Goal: Task Accomplishment & Management: Complete application form

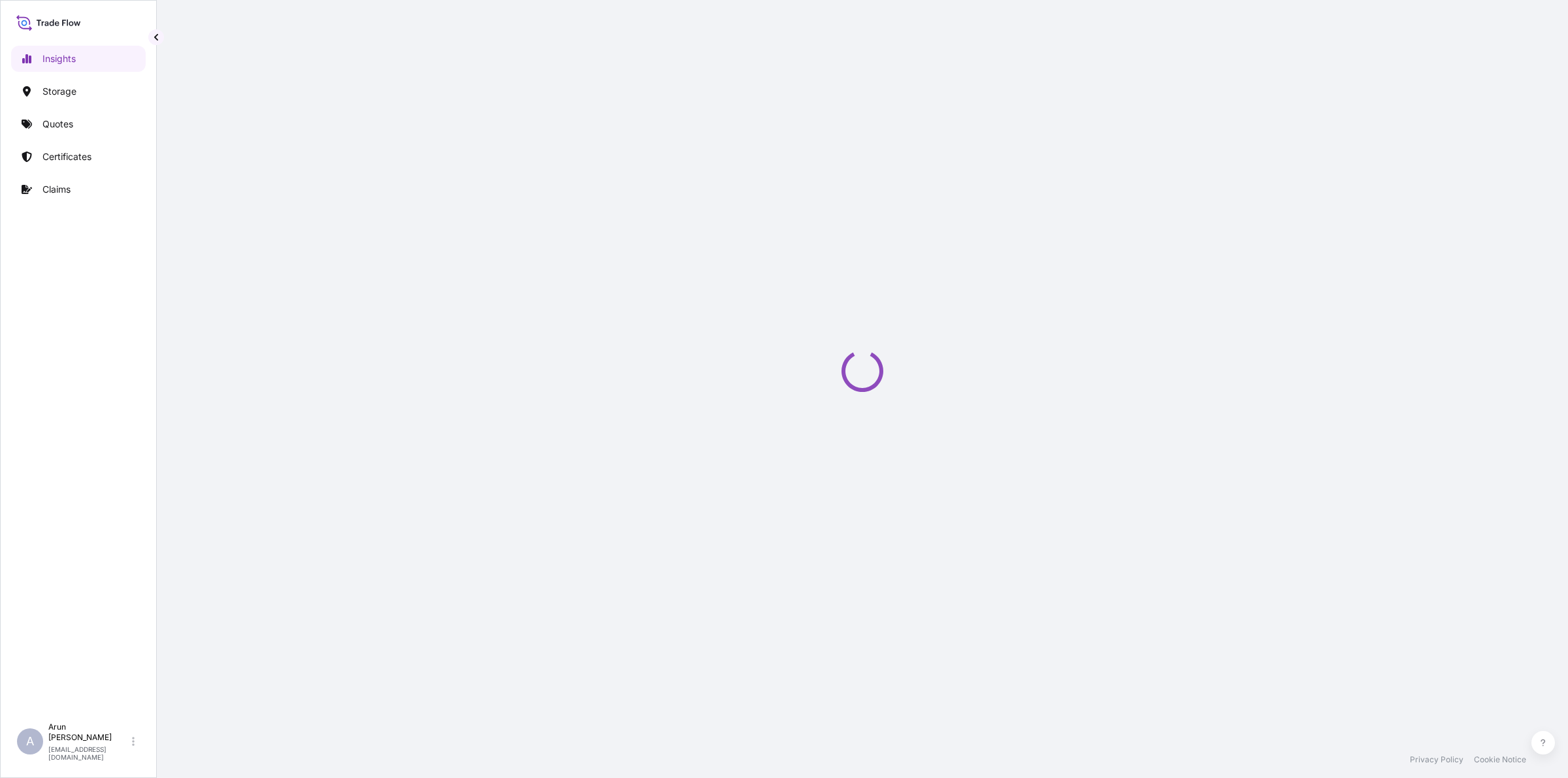
select select "2025"
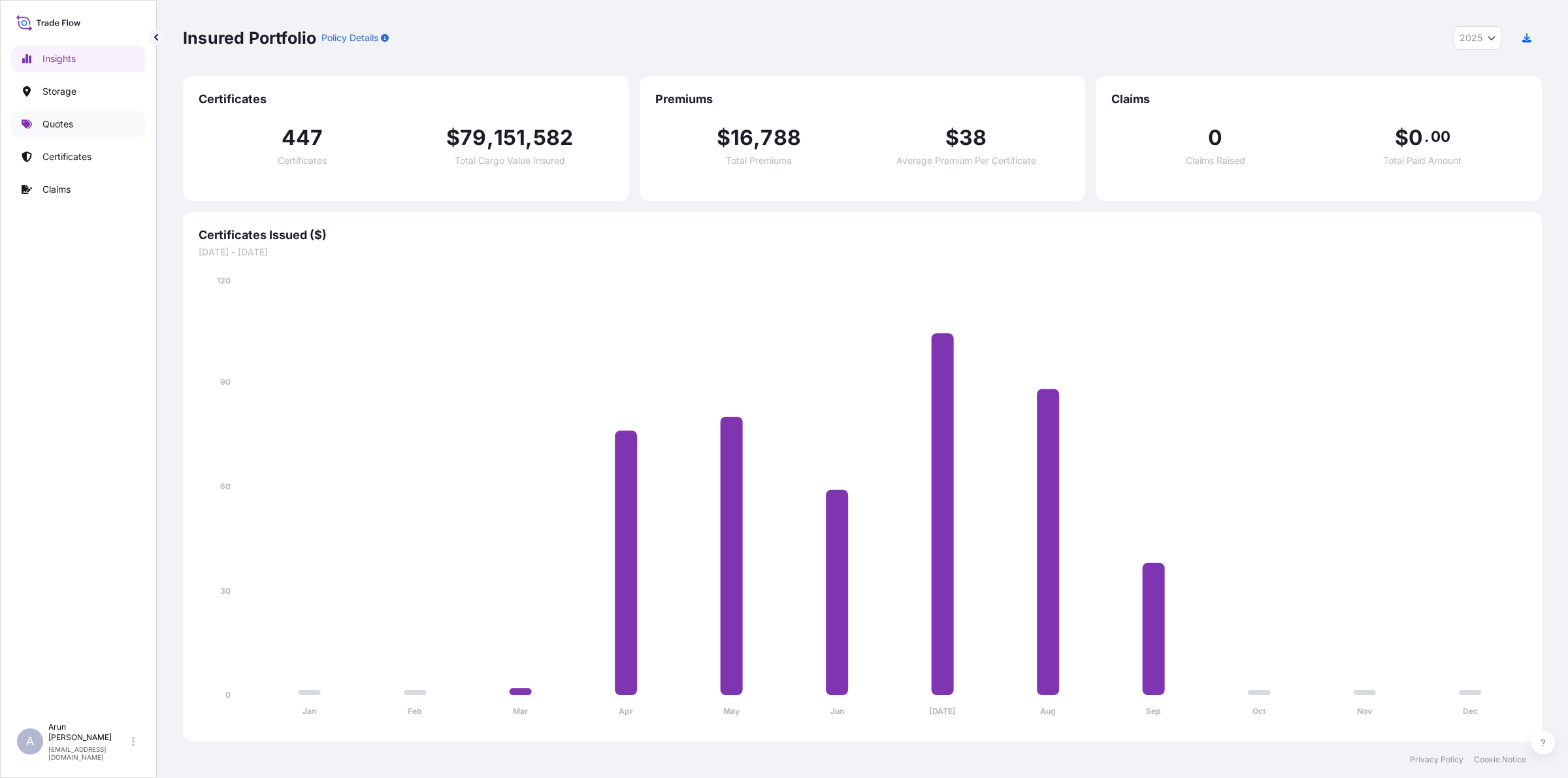
click at [47, 119] on p "Quotes" at bounding box center [58, 124] width 31 height 13
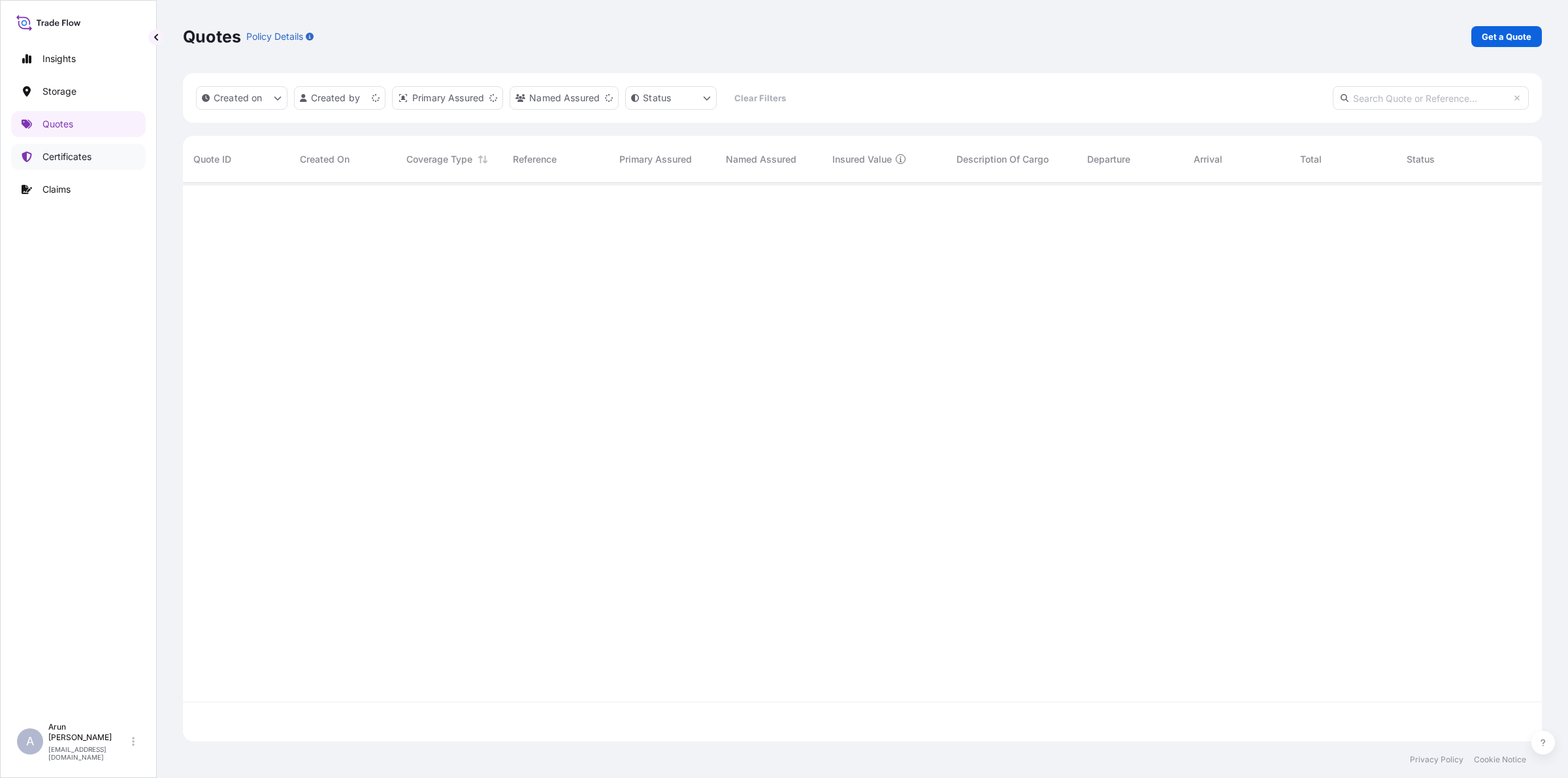
scroll to position [553, 1347]
click at [1491, 27] on link "Get a Quote" at bounding box center [1507, 36] width 71 height 21
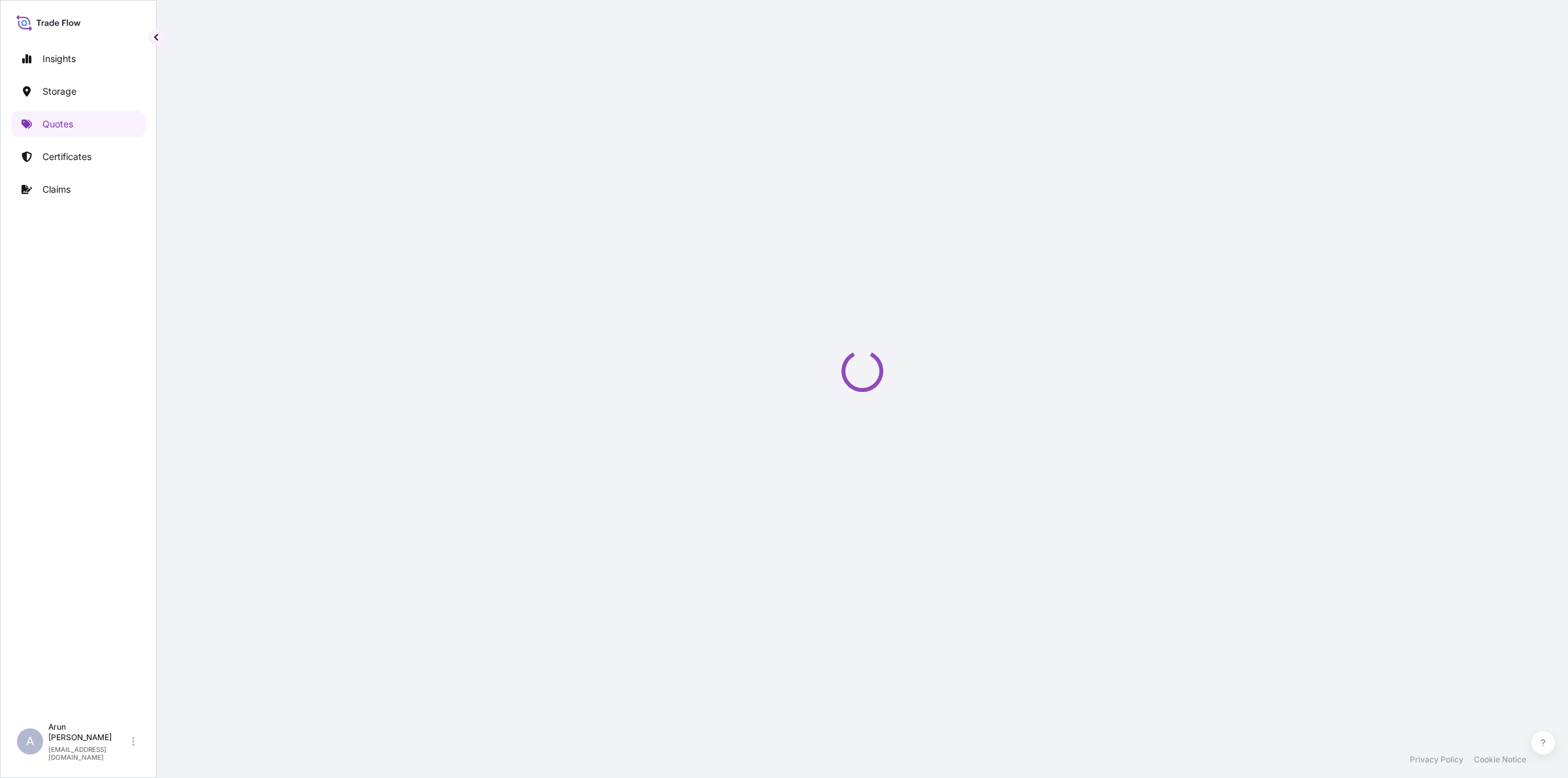
select select "Water"
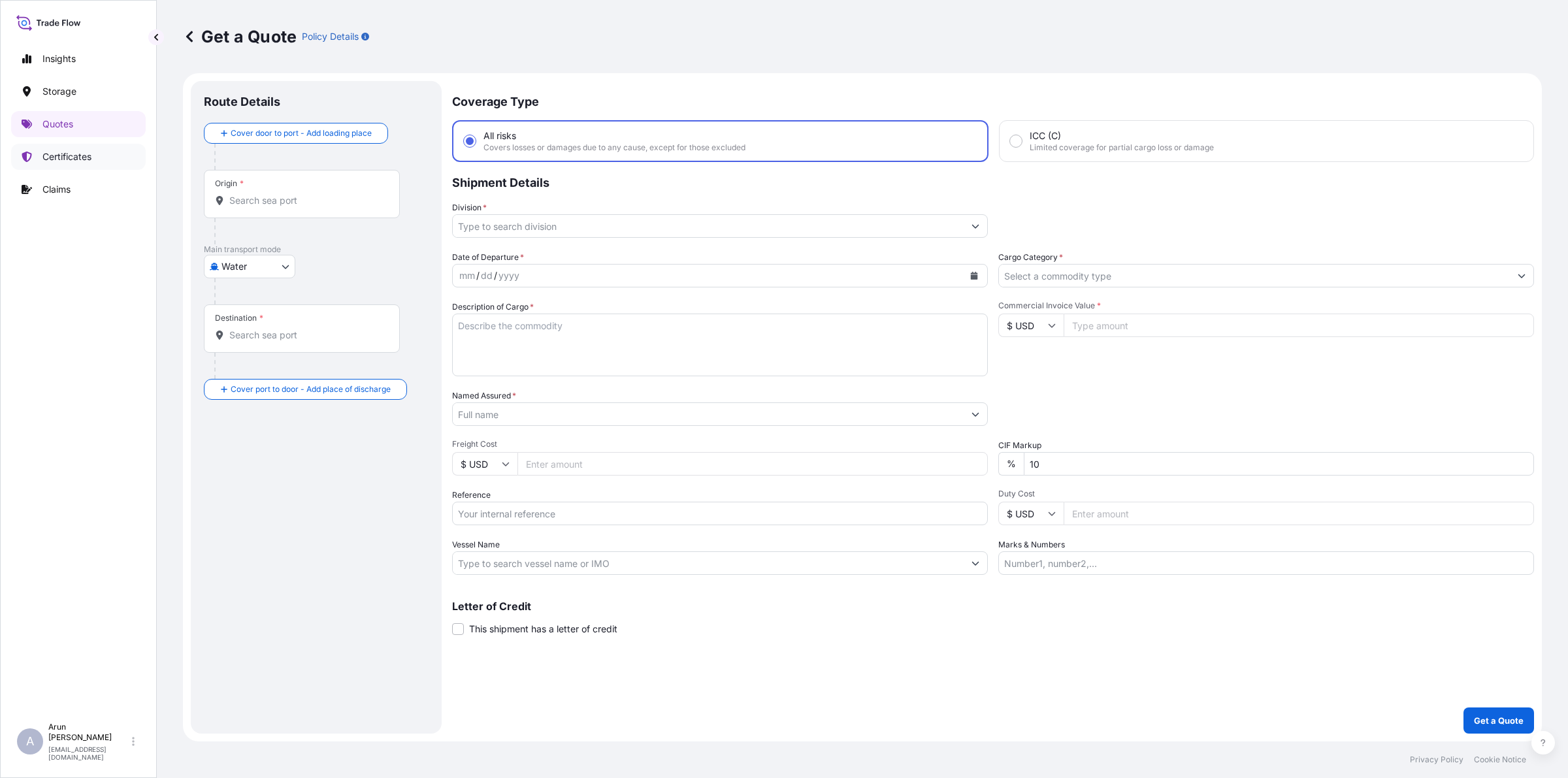
click at [64, 156] on p "Certificates" at bounding box center [67, 157] width 49 height 13
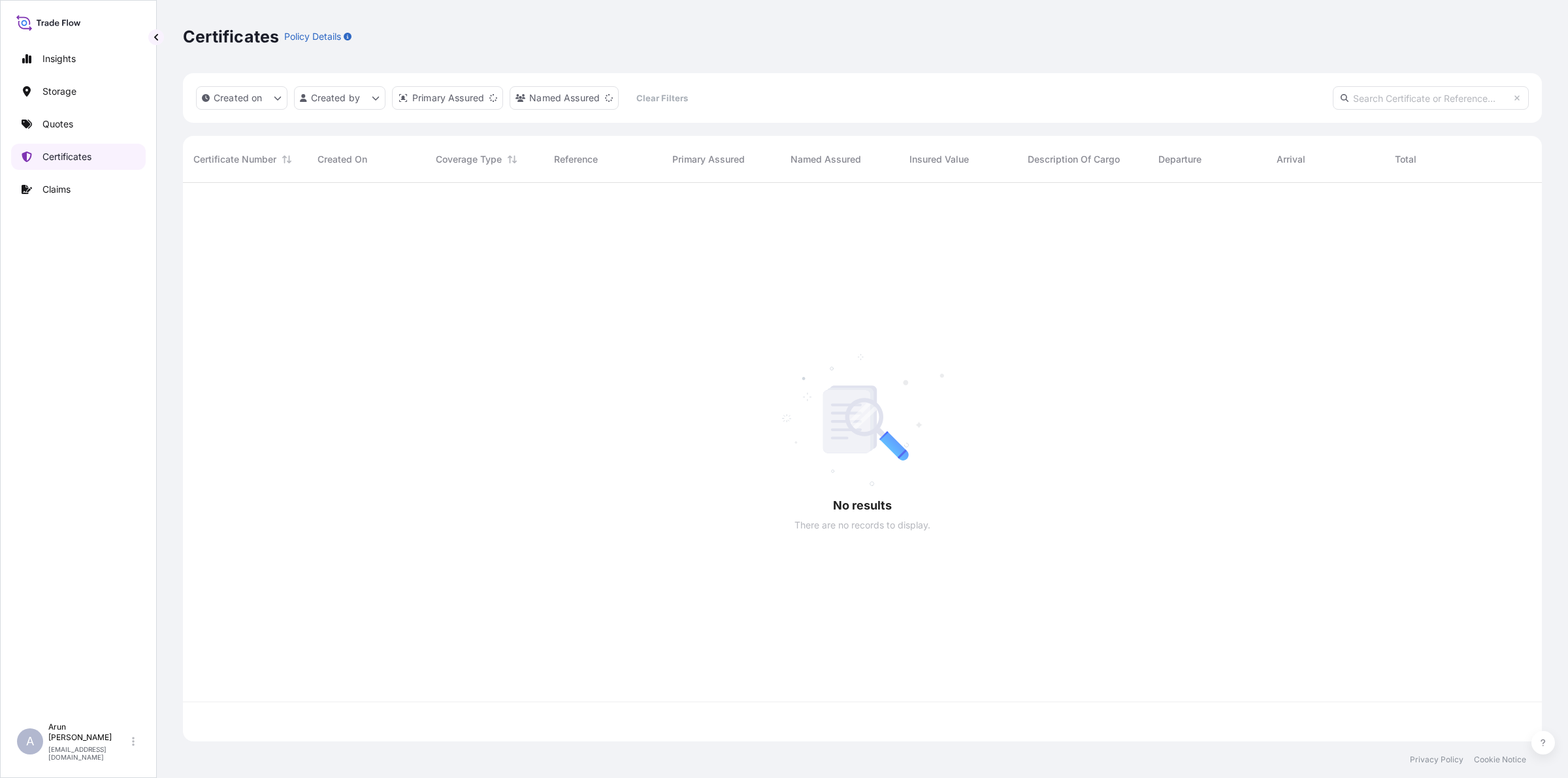
scroll to position [553, 1347]
click at [49, 118] on p "Quotes" at bounding box center [58, 124] width 31 height 13
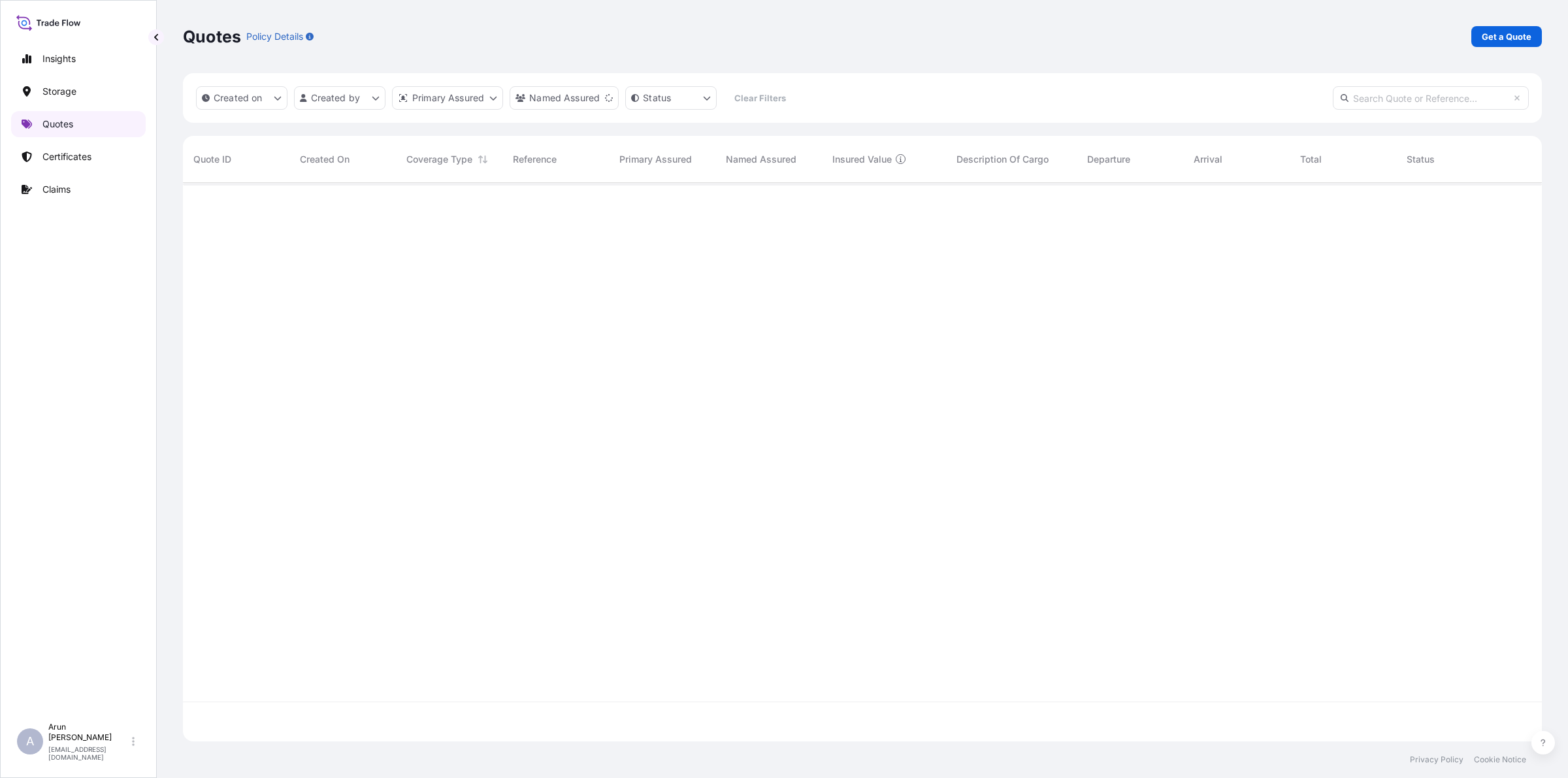
scroll to position [553, 1347]
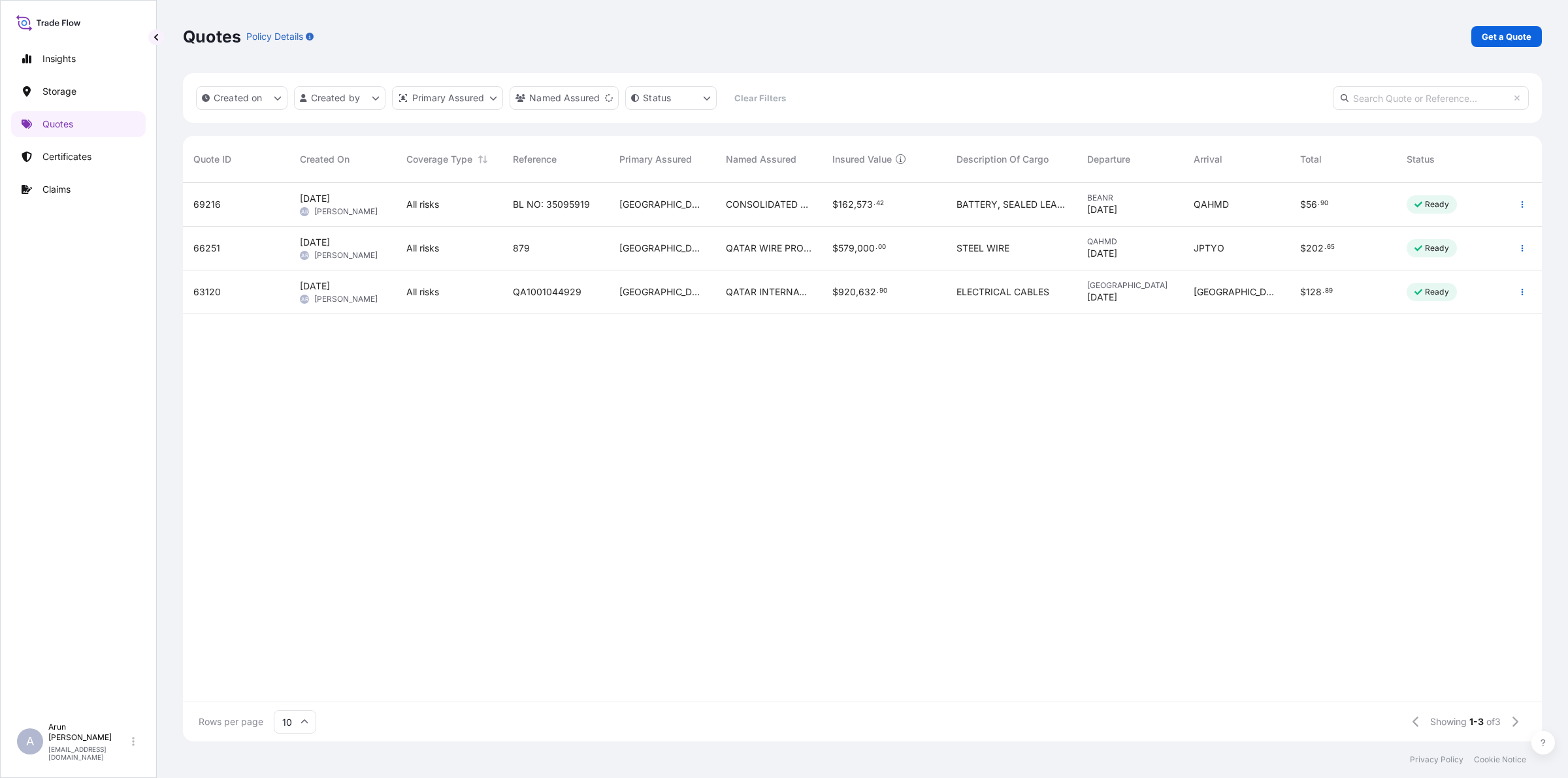
click at [802, 203] on span "CONSOLIDATED ENGINEERING SYSTEMS CO" at bounding box center [769, 204] width 86 height 13
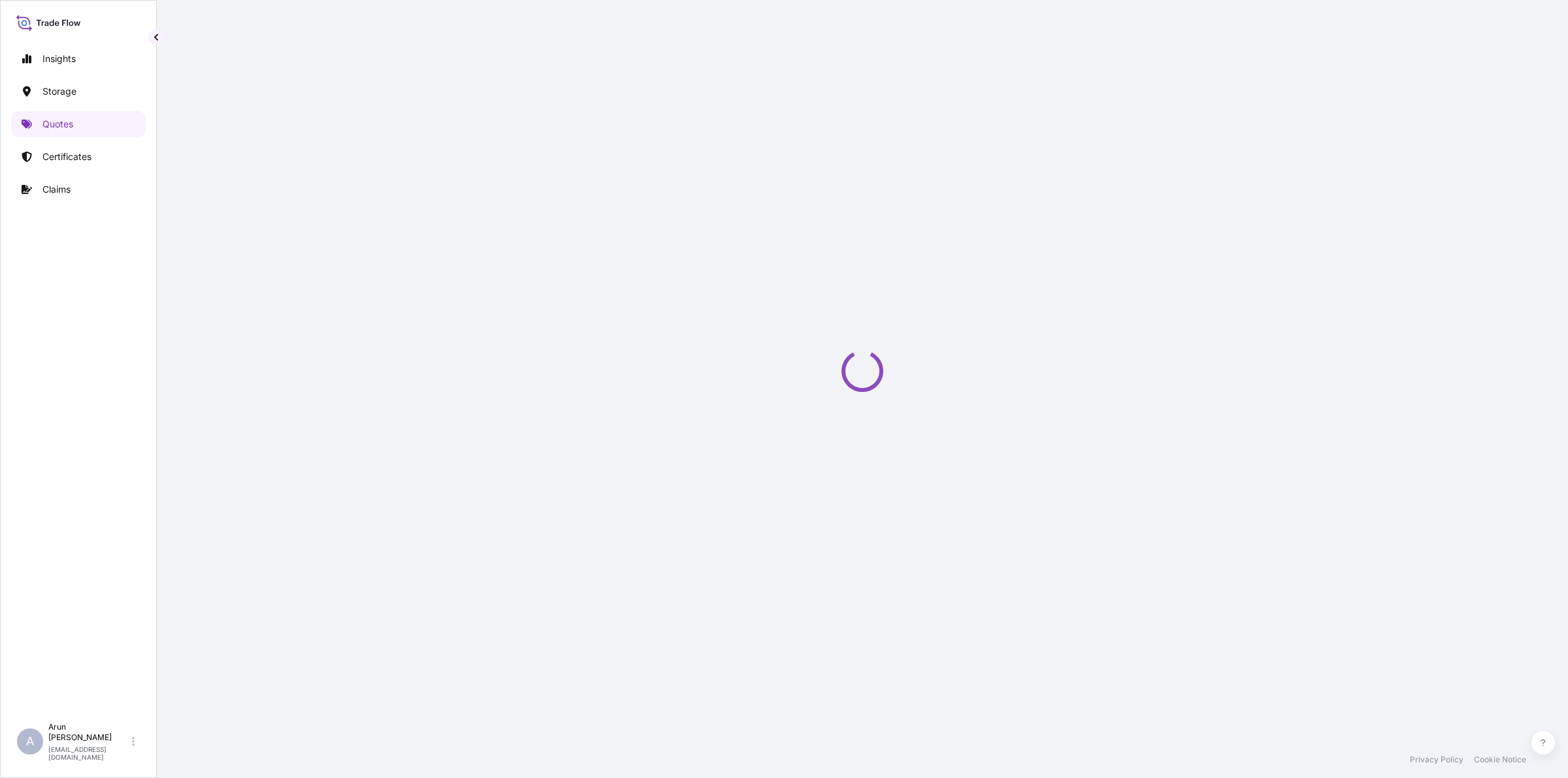
select select "Road / Inland"
select select "Water"
select select "Road / Inland"
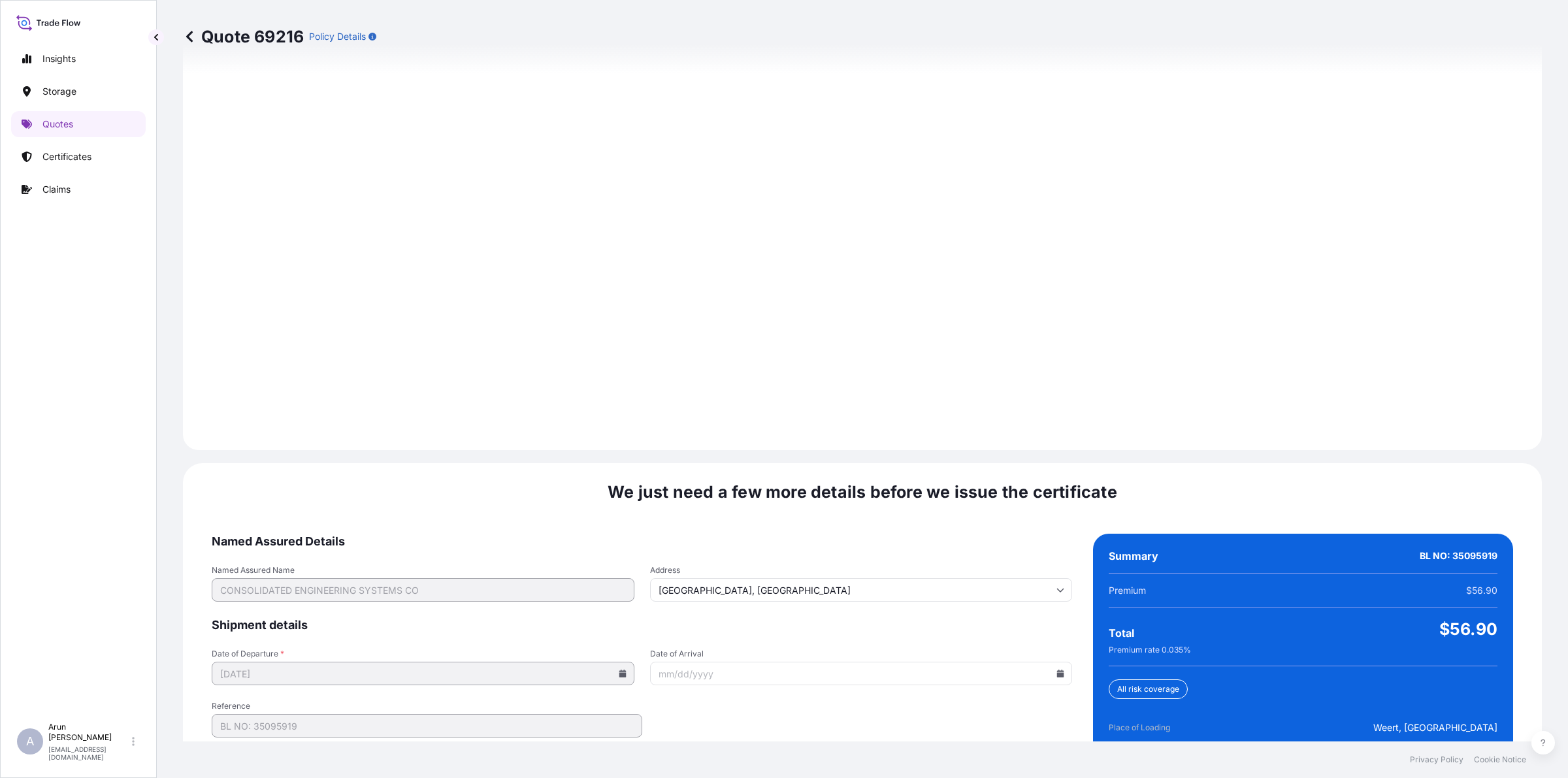
scroll to position [1804, 0]
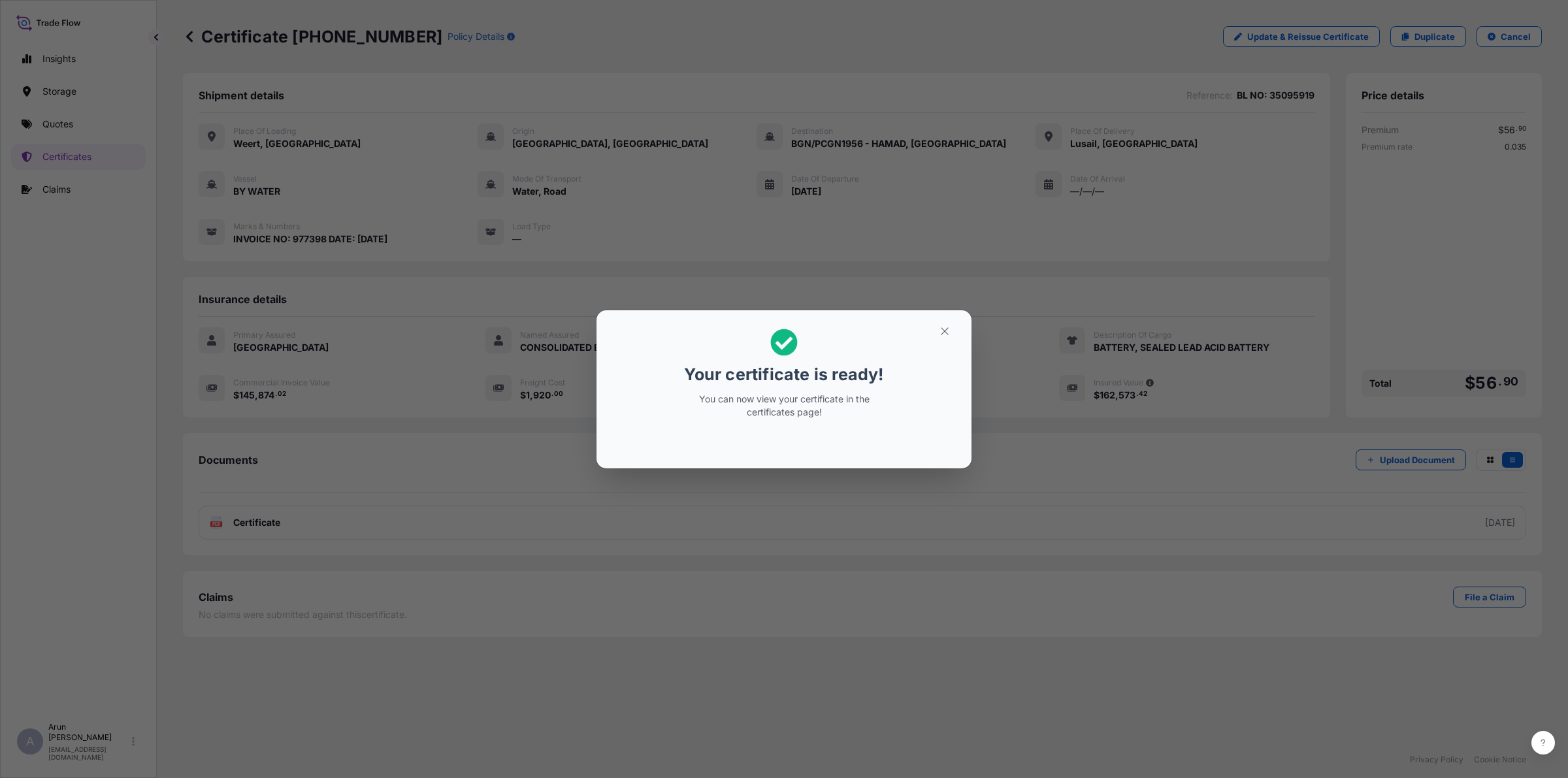
click at [968, 326] on section "Your certificate is ready! You can now view your certificate in the certificate…" at bounding box center [784, 389] width 375 height 158
click at [946, 328] on icon "button" at bounding box center [945, 331] width 12 height 12
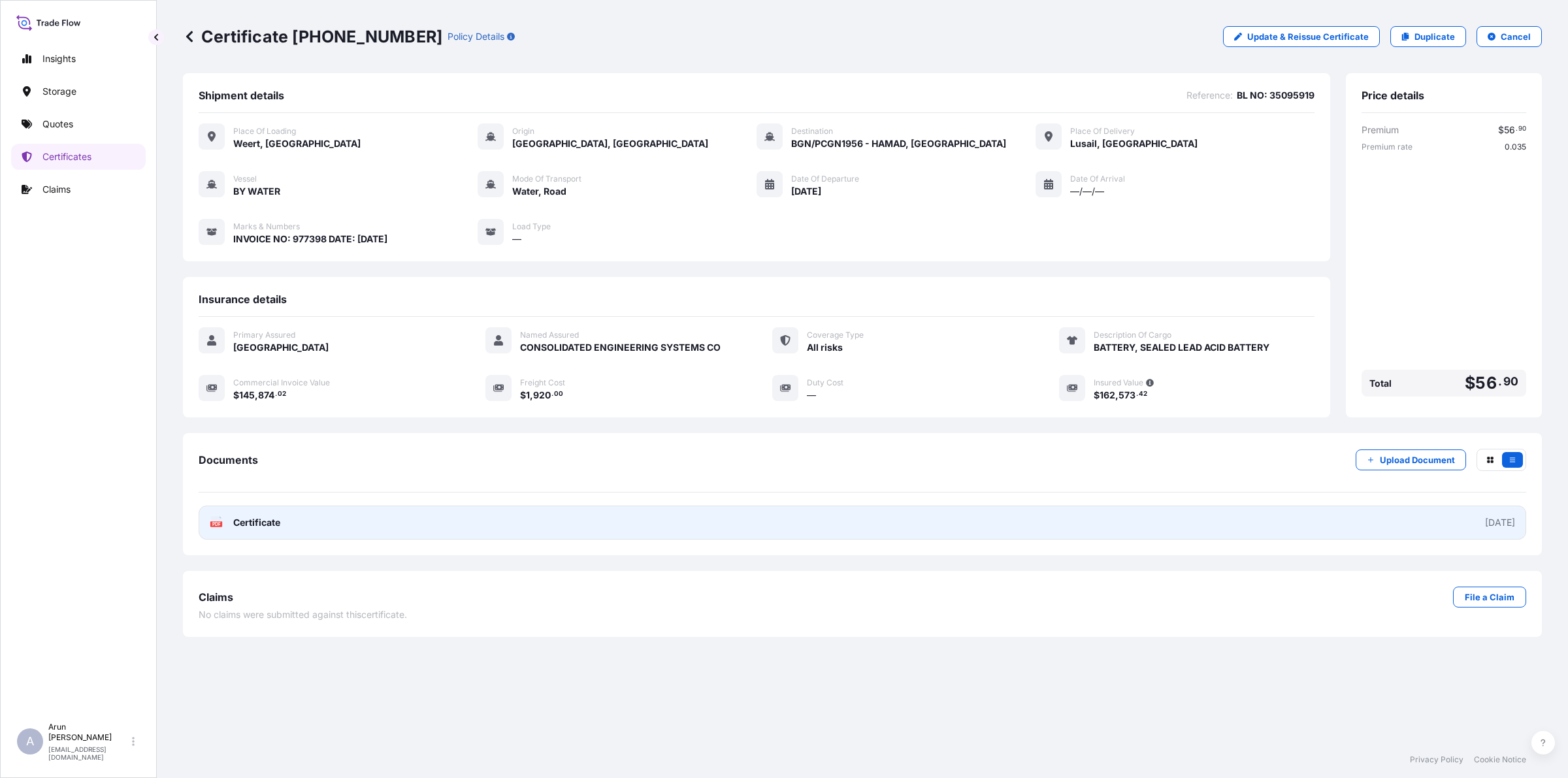
click at [301, 517] on link "PDF Certificate 2025-09-11" at bounding box center [862, 522] width 1328 height 34
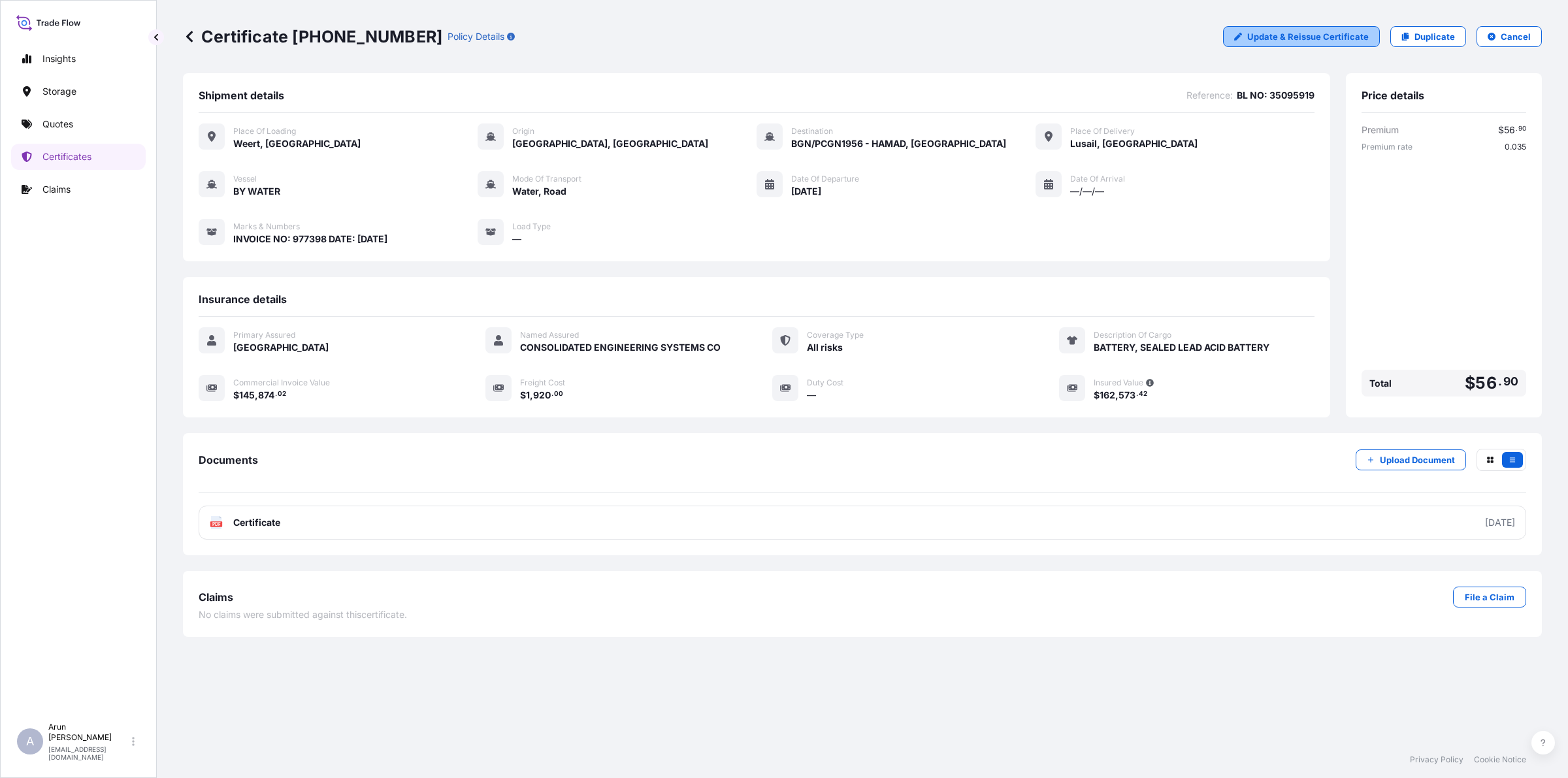
click at [1341, 31] on p "Update & Reissue Certificate" at bounding box center [1309, 36] width 121 height 13
select select "Road / Inland"
select select "Water"
select select "Road / Inland"
select select "31613"
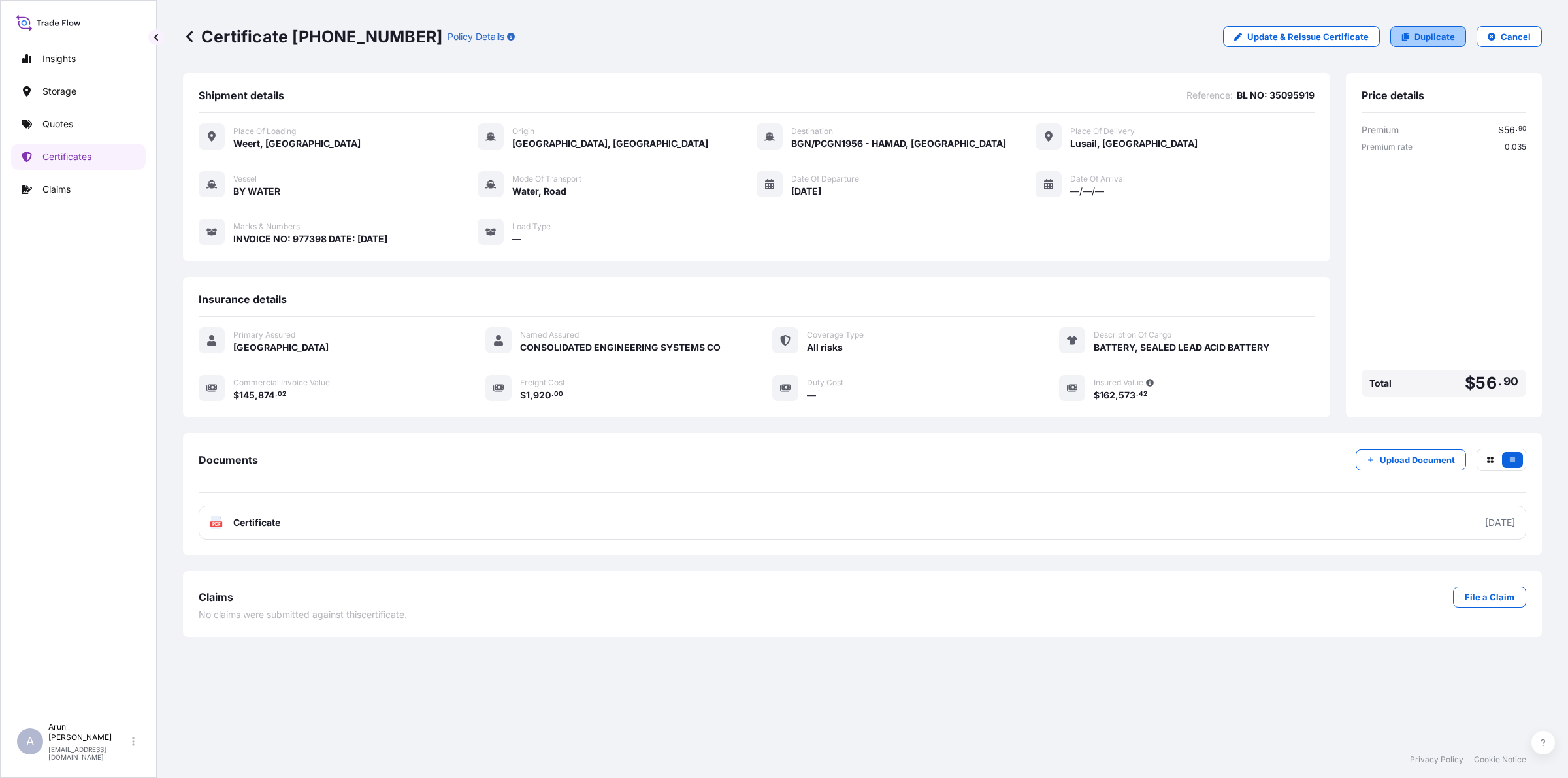
click at [1436, 40] on p "Duplicate" at bounding box center [1435, 36] width 40 height 13
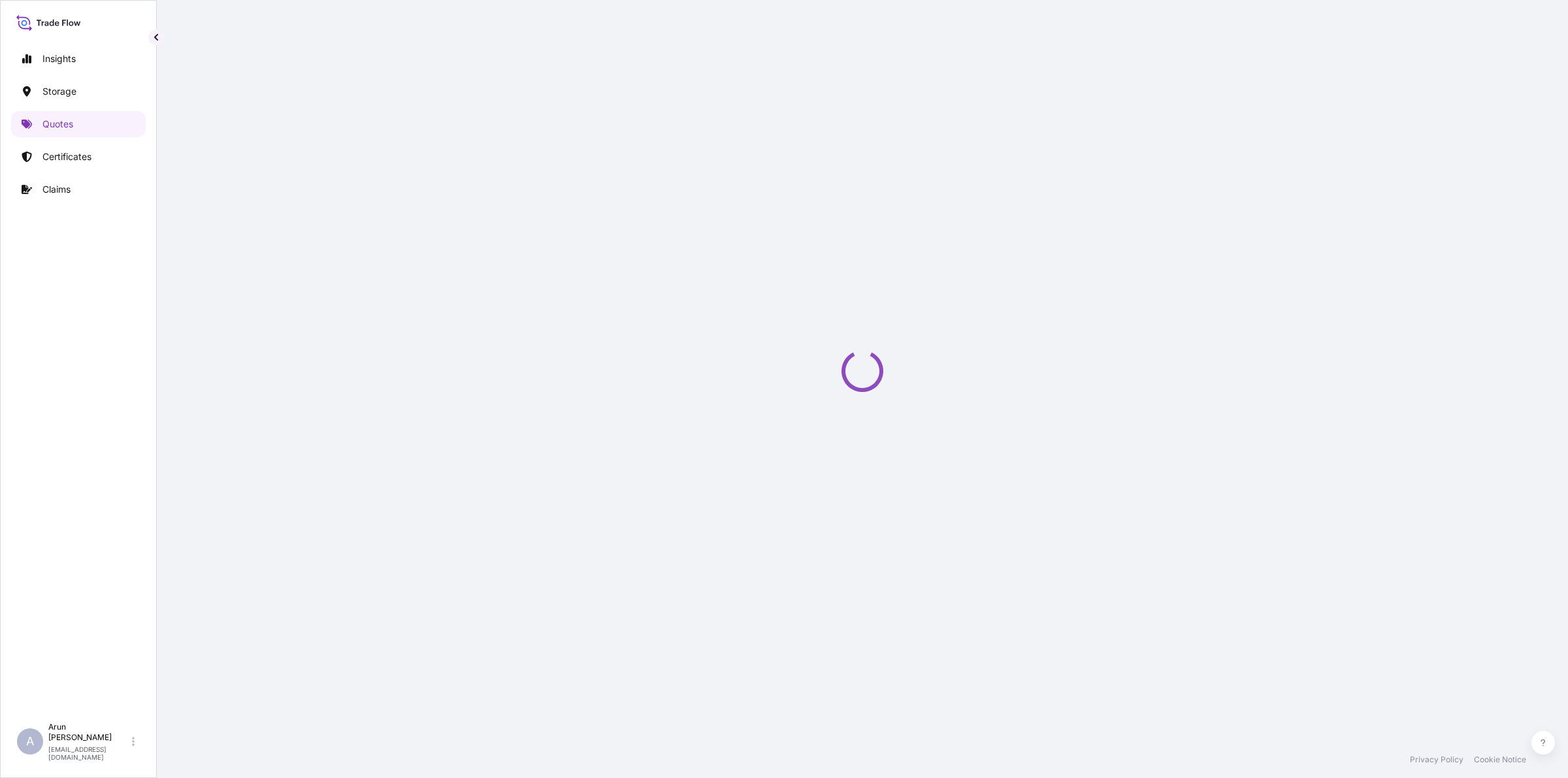
select select "Road / Inland"
select select "Water"
select select "Road / Inland"
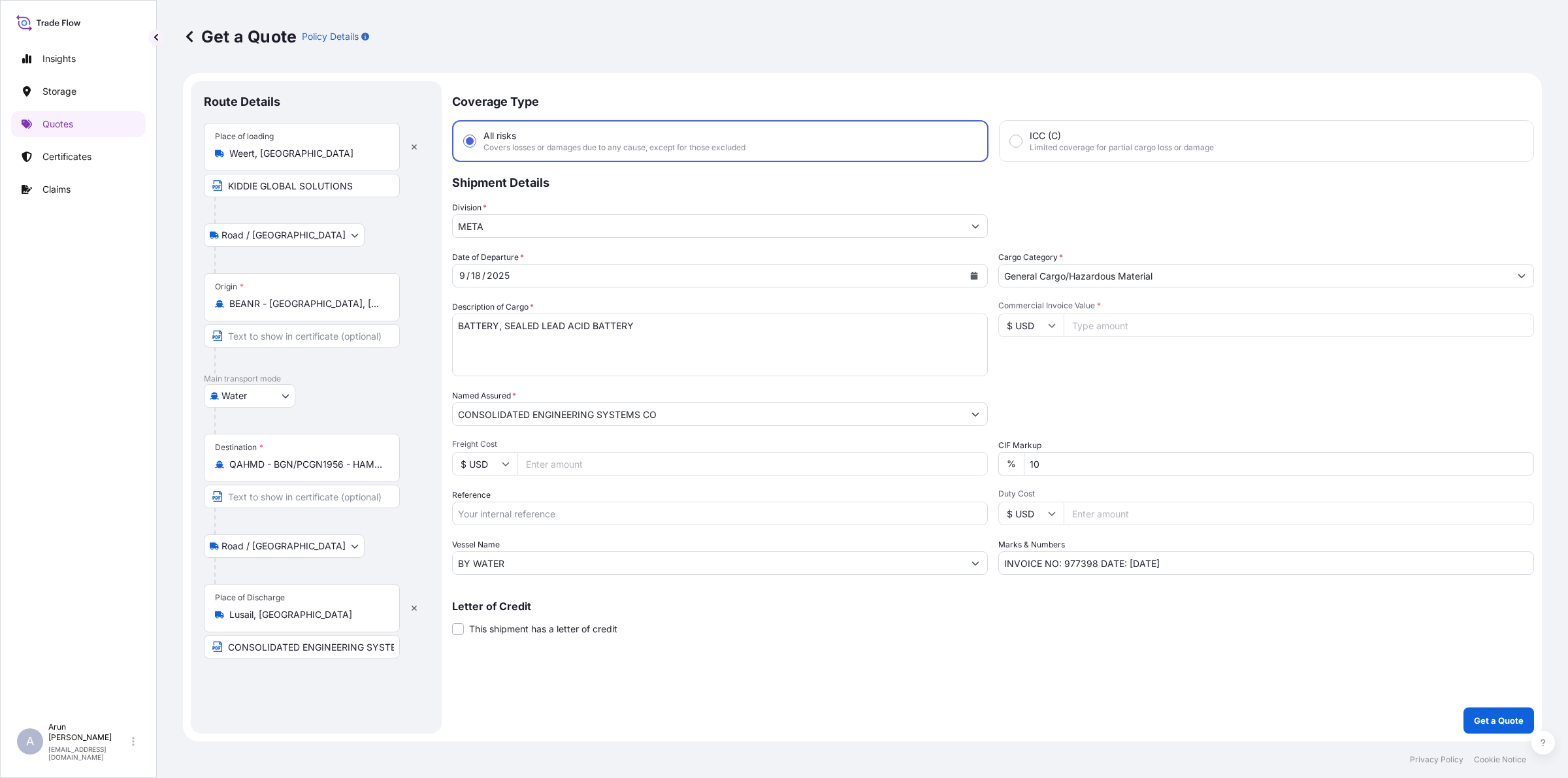
click at [1165, 322] on input "Commercial Invoice Value *" at bounding box center [1299, 325] width 470 height 23
click at [509, 516] on input "Reference" at bounding box center [720, 513] width 536 height 23
type input "BL NO: 35095919"
click at [1121, 313] on input "Commercial Invoice Value *" at bounding box center [1299, 325] width 470 height 23
type input "145874.02"
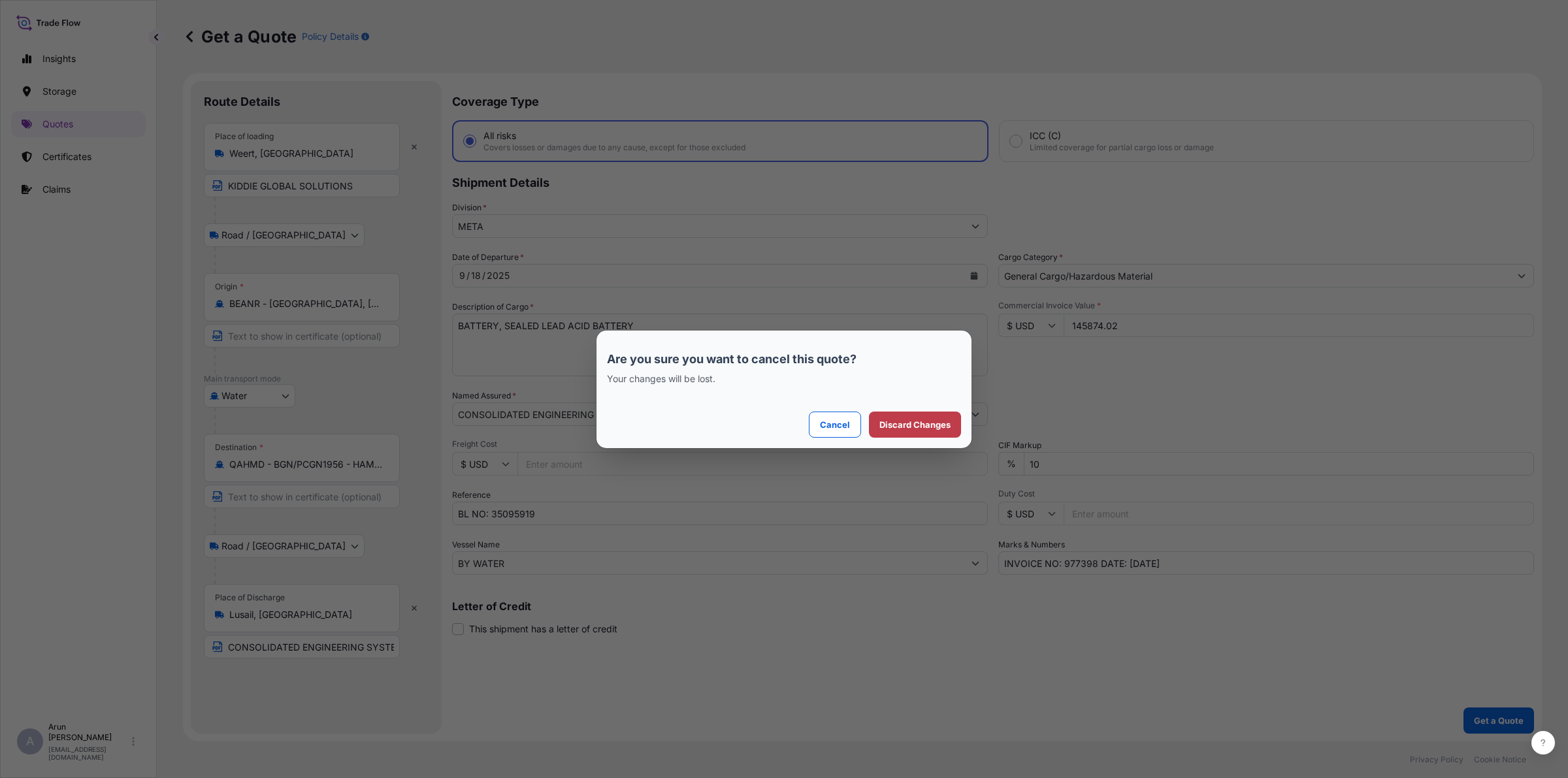
click at [920, 424] on p "Discard Changes" at bounding box center [915, 424] width 71 height 13
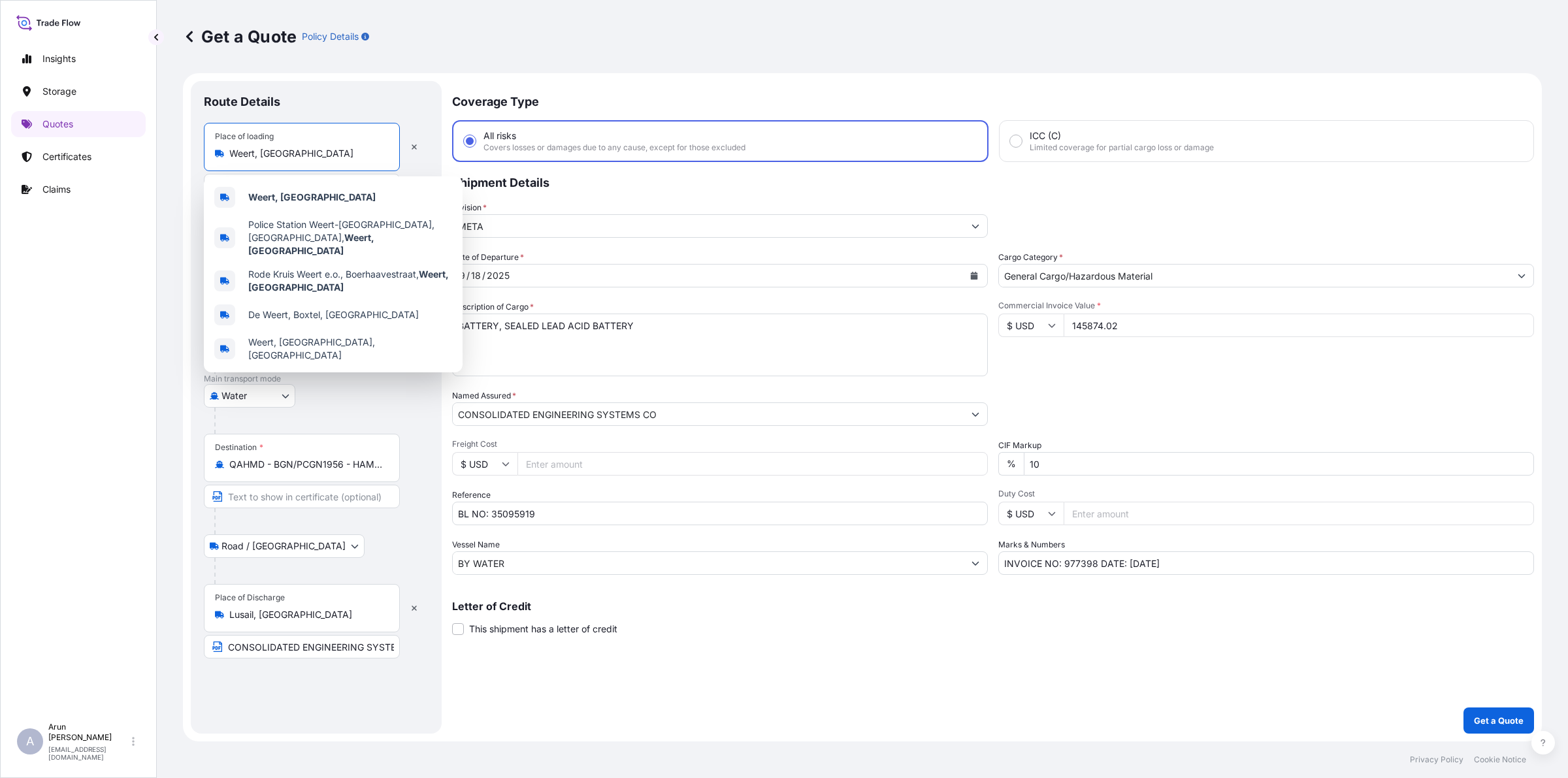
drag, startPoint x: 230, startPoint y: 152, endPoint x: 321, endPoint y: 170, distance: 92.8
click at [321, 170] on div "Place of loading Weert, Netherlands" at bounding box center [301, 147] width 196 height 49
click at [307, 188] on div "Weert, Netherlands" at bounding box center [333, 198] width 248 height 32
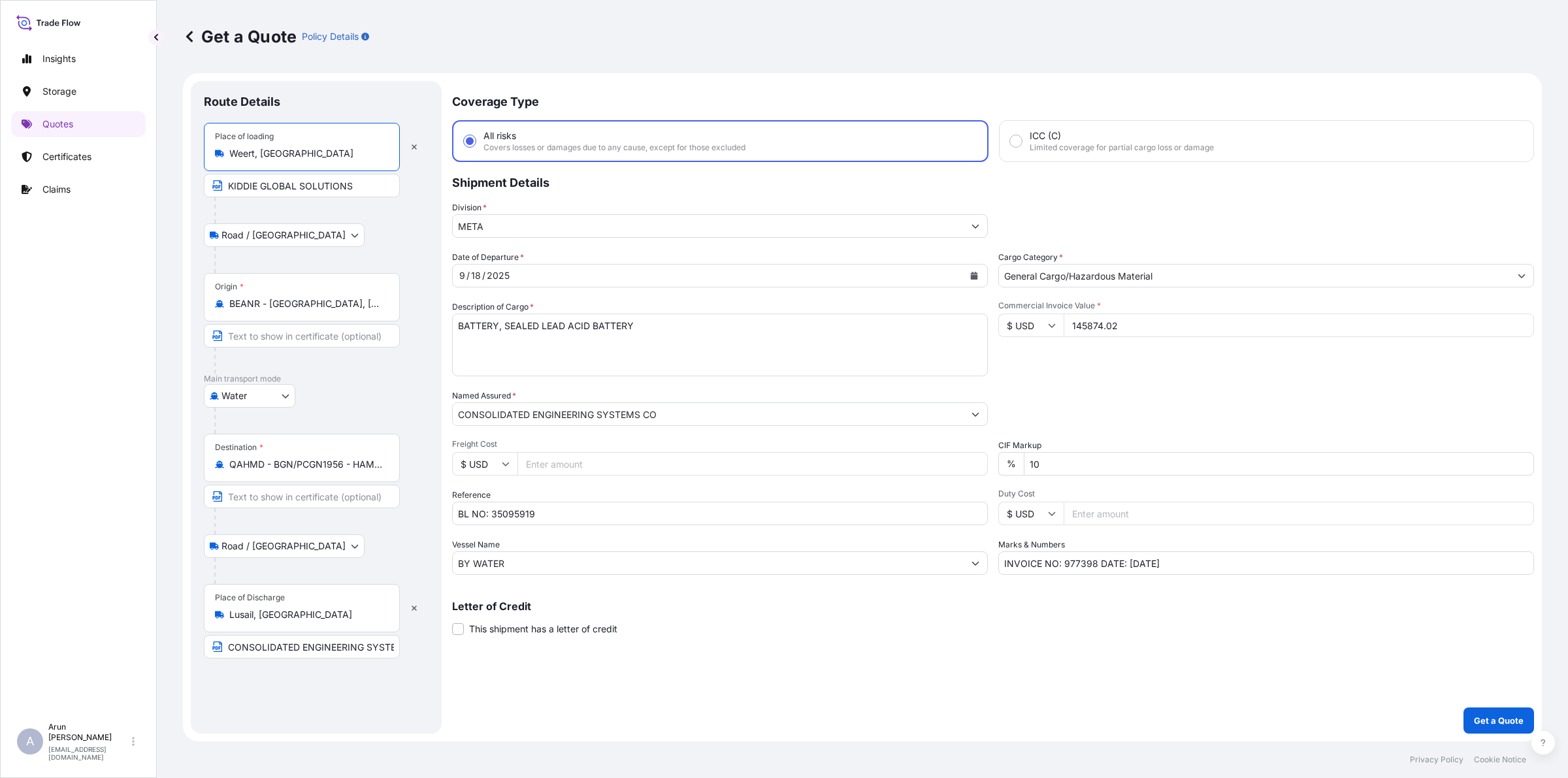
click at [365, 188] on input "KIDDIE GLOBAL SOLUTIONS" at bounding box center [301, 185] width 196 height 23
paste input "Weert, Netherlands"
click at [312, 190] on input "KIDDIE GLOBAL SOLUTIONS,Weert, Netherlands" at bounding box center [301, 190] width 196 height 23
type input "KIDDIE GLOBAL SOLUTIONS, Weert, Netherlands"
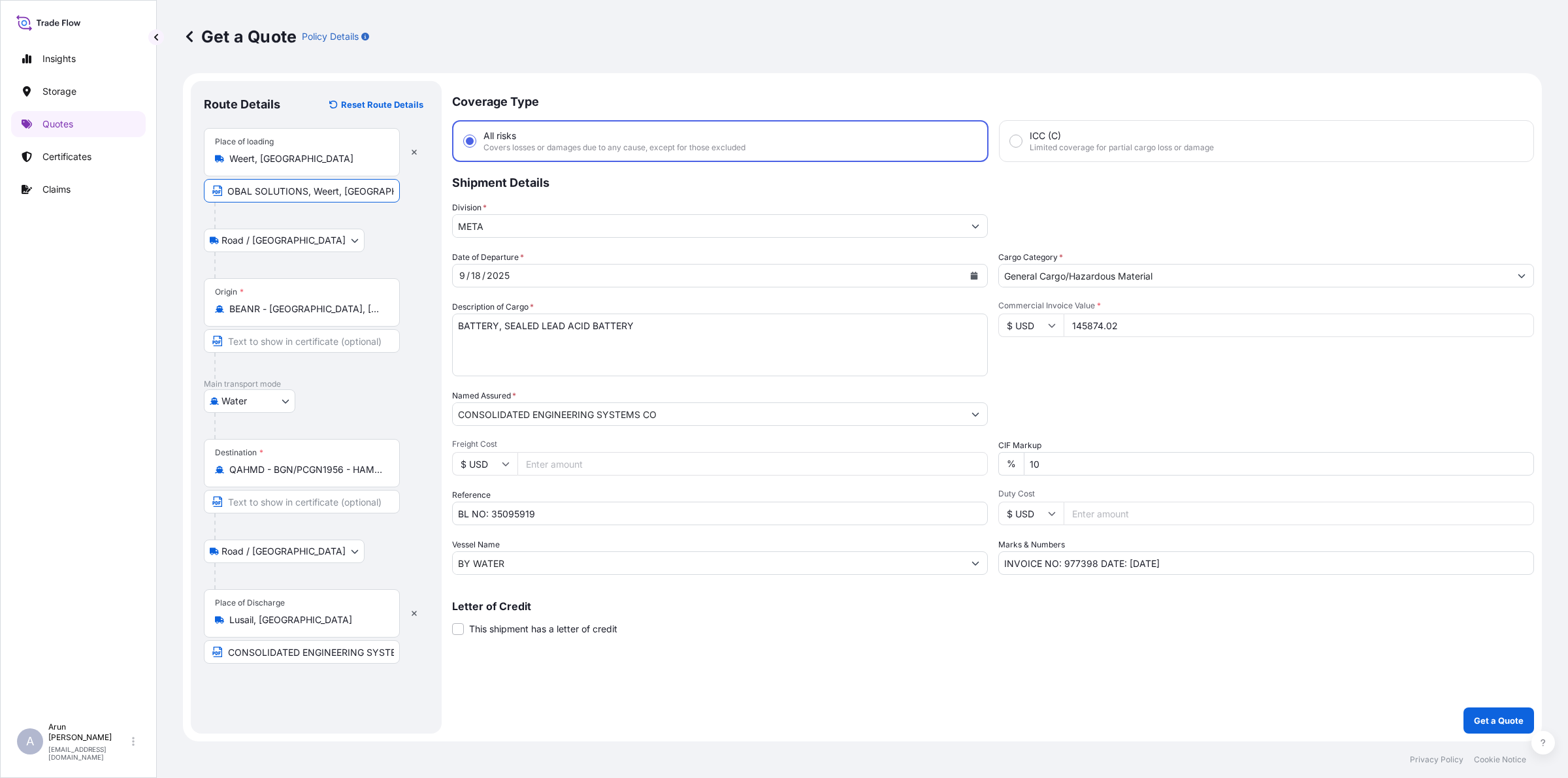
scroll to position [0, 0]
click at [357, 252] on div "Road / Inland Road / Inland" at bounding box center [315, 240] width 225 height 23
drag, startPoint x: 492, startPoint y: 508, endPoint x: 612, endPoint y: 518, distance: 120.4
click at [612, 518] on input "BL NO: 35095919" at bounding box center [720, 513] width 536 height 23
click at [588, 507] on input "BL NO: 35095919" at bounding box center [720, 513] width 536 height 23
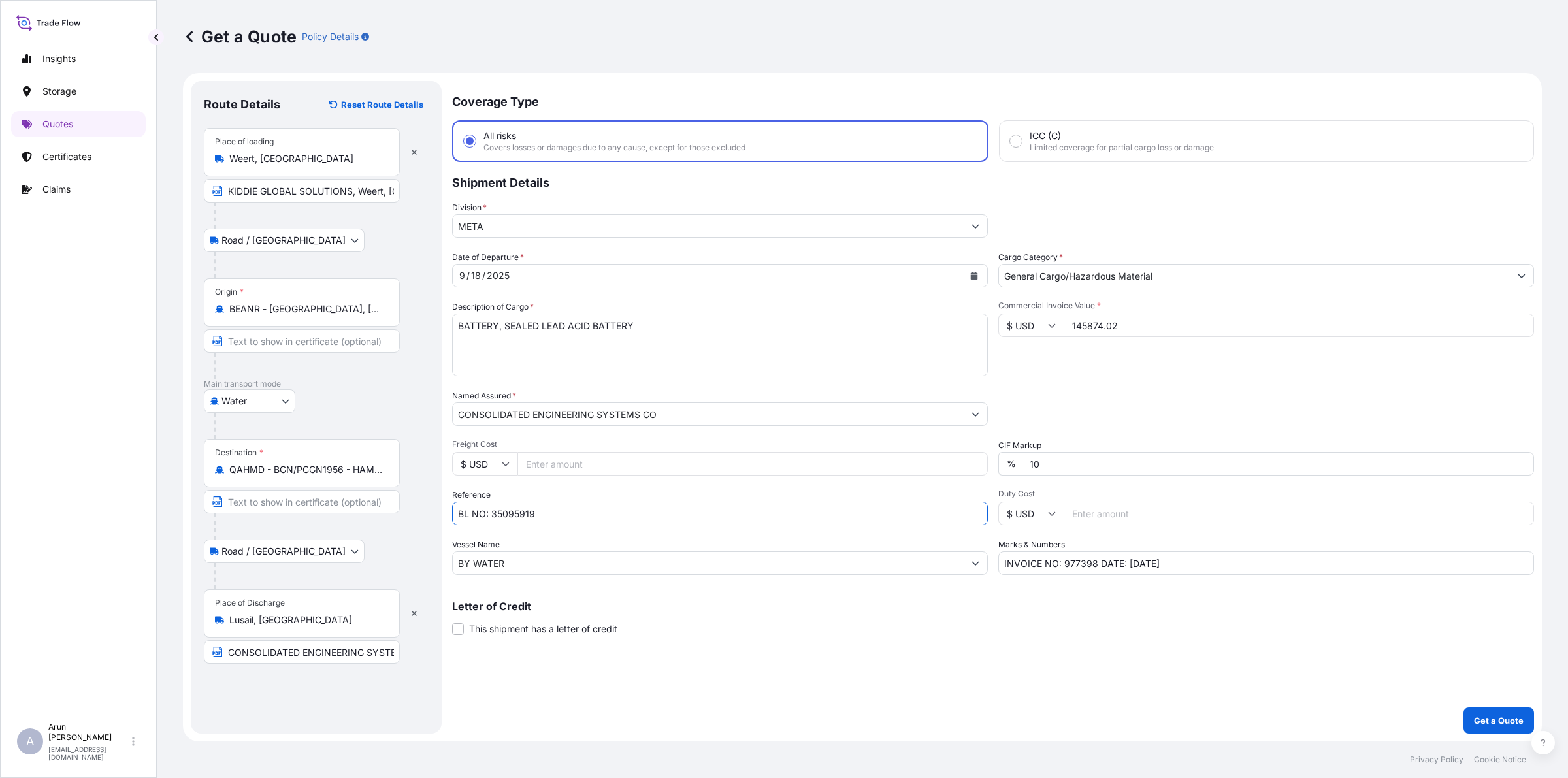
drag, startPoint x: 509, startPoint y: 514, endPoint x: 569, endPoint y: 513, distance: 60.0
click at [569, 513] on input "BL NO: 35095919" at bounding box center [720, 513] width 536 height 23
type input "BL NO: 35080529"
click at [627, 469] on input "Freight Cost" at bounding box center [752, 463] width 470 height 23
click at [978, 278] on button "Calendar" at bounding box center [974, 275] width 21 height 21
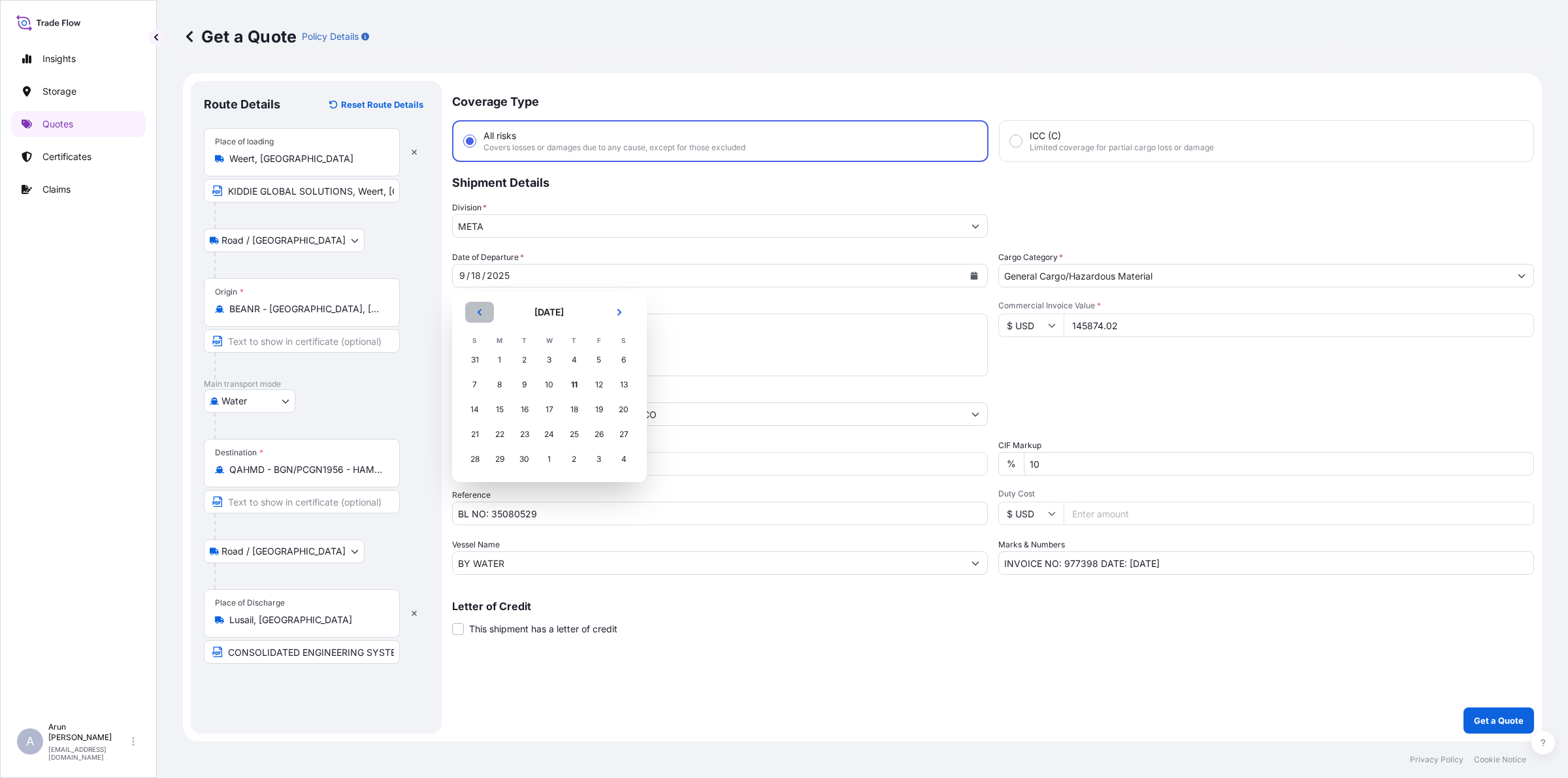
click at [484, 312] on button "Previous" at bounding box center [479, 312] width 29 height 21
click at [556, 461] on div "27" at bounding box center [549, 459] width 23 height 23
drag, startPoint x: 1119, startPoint y: 326, endPoint x: 1043, endPoint y: 337, distance: 76.8
click at [1051, 344] on div "Commercial Invoice Value * $ USD 145874.02" at bounding box center [1267, 338] width 536 height 76
type input "23094.45"
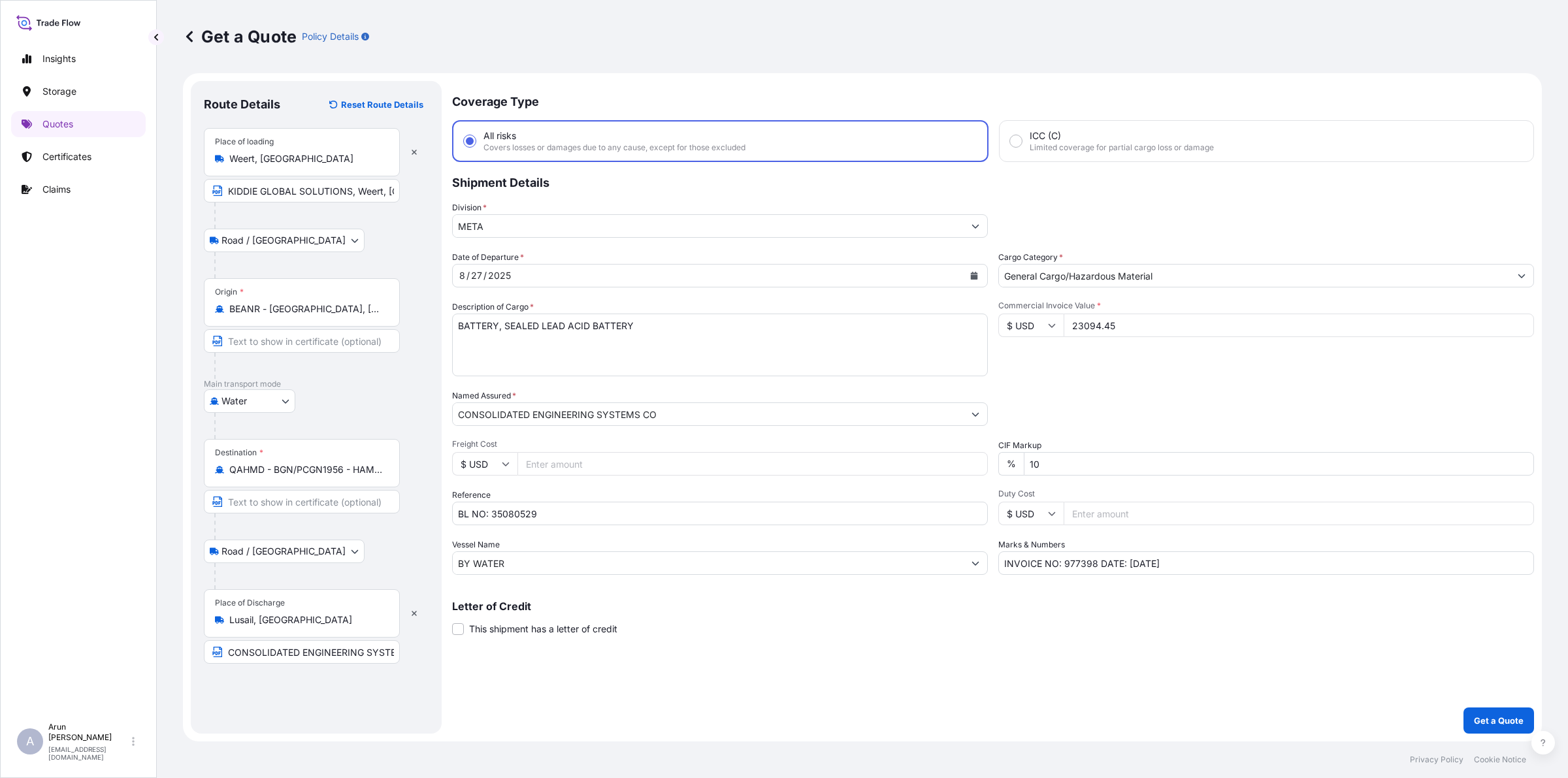
click at [568, 465] on input "Freight Cost" at bounding box center [752, 463] width 470 height 23
type input "1070"
click at [747, 334] on textarea "BATTERY, SEALED LEAD ACID BATTERY" at bounding box center [720, 344] width 536 height 63
drag, startPoint x: 1072, startPoint y: 562, endPoint x: 1097, endPoint y: 565, distance: 25.2
click at [1097, 565] on input "INVOICE NO: 977398 DATE: 29.08.2025" at bounding box center [1267, 563] width 536 height 23
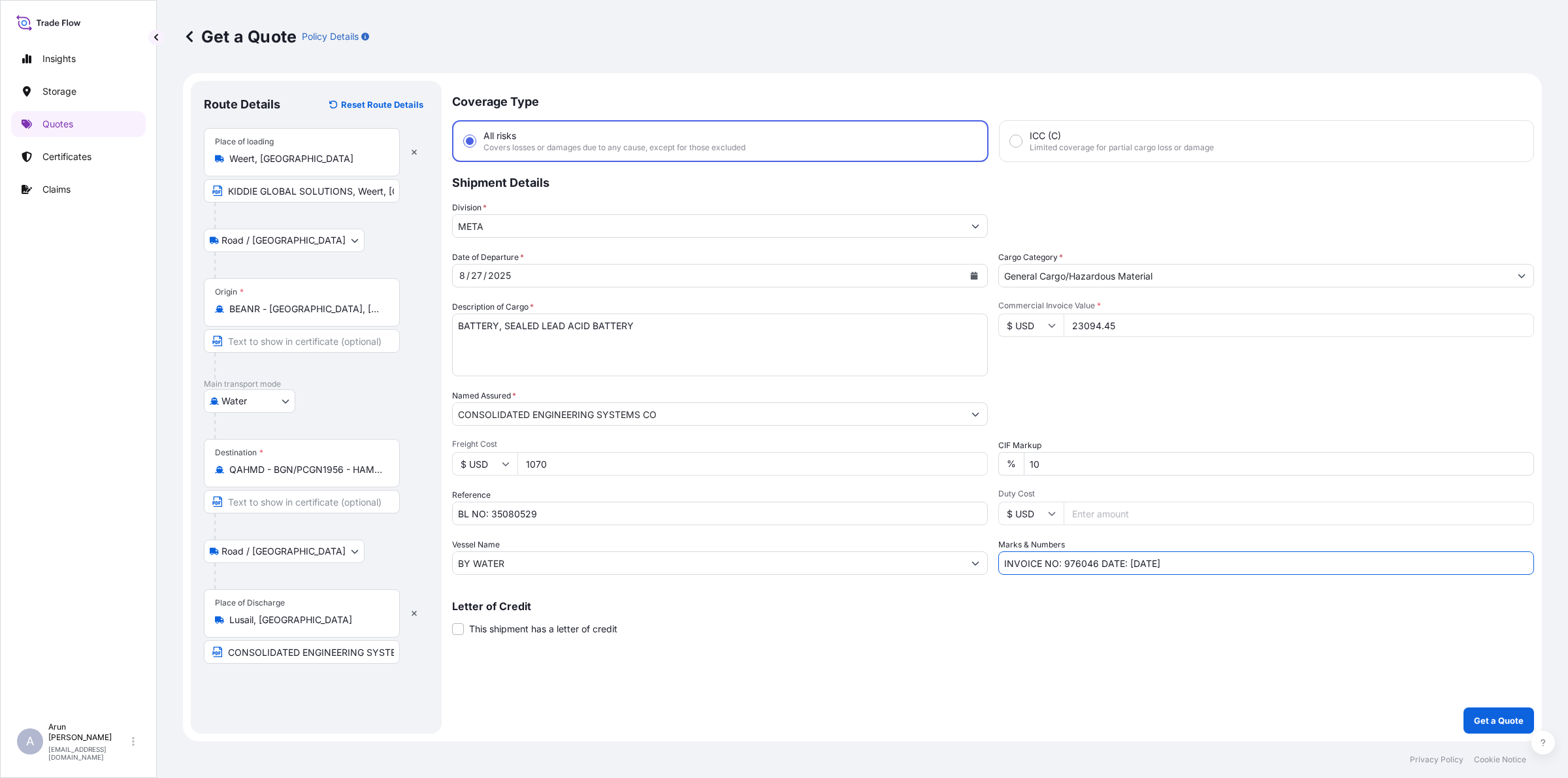
click at [1138, 560] on input "INVOICE NO: 976046 DATE: 29.08.2025" at bounding box center [1267, 563] width 536 height 23
click at [1217, 552] on input "INVOICE NO: 976046 DATE: 30.07.2025" at bounding box center [1267, 563] width 536 height 23
type input "INVOICE NO: 976046 DATE: 30.07.2025"
click at [1491, 727] on p "Get a Quote" at bounding box center [1498, 720] width 49 height 13
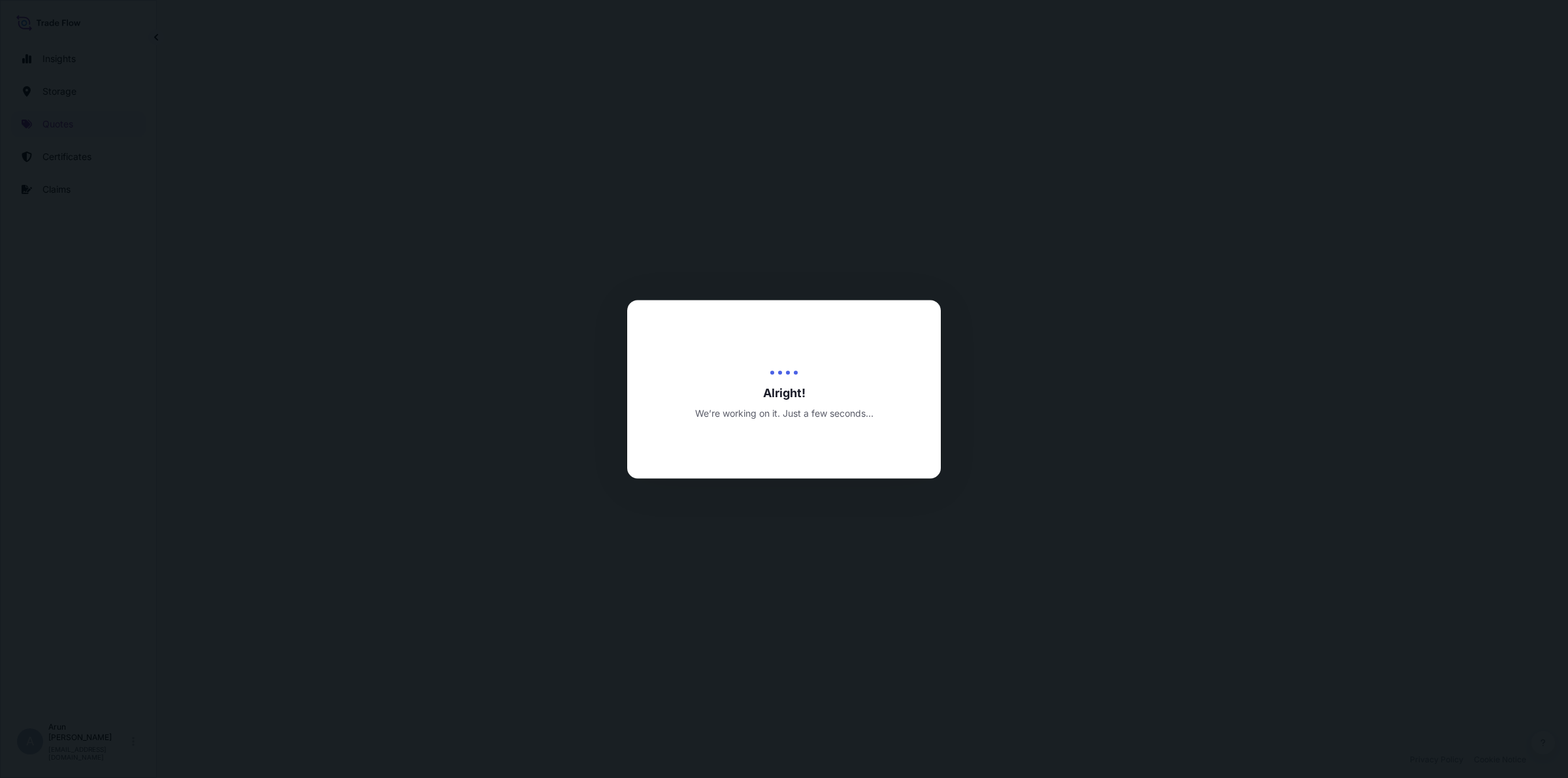
select select "Road / Inland"
select select "Water"
select select "Road / Inland"
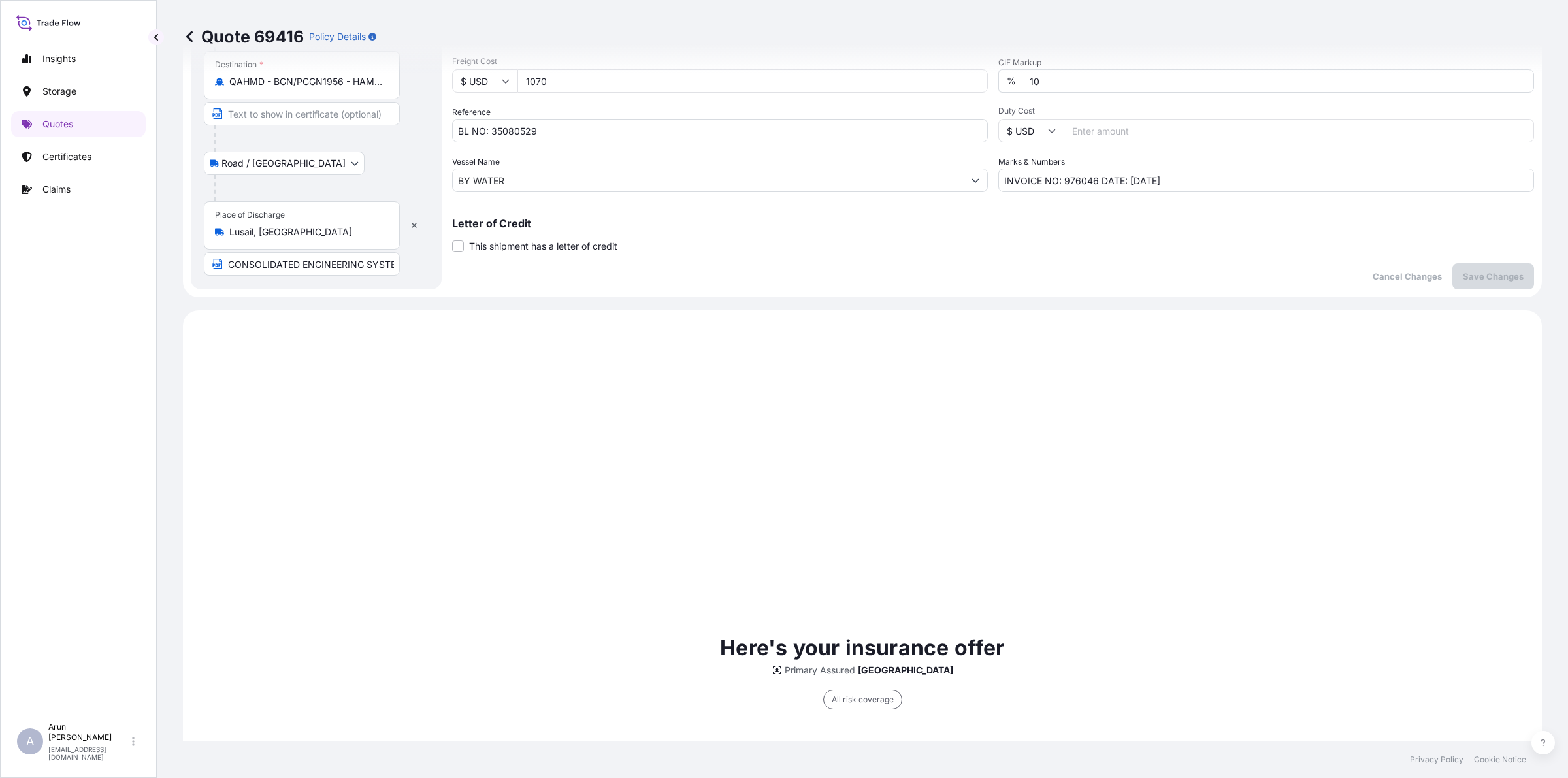
scroll to position [56, 0]
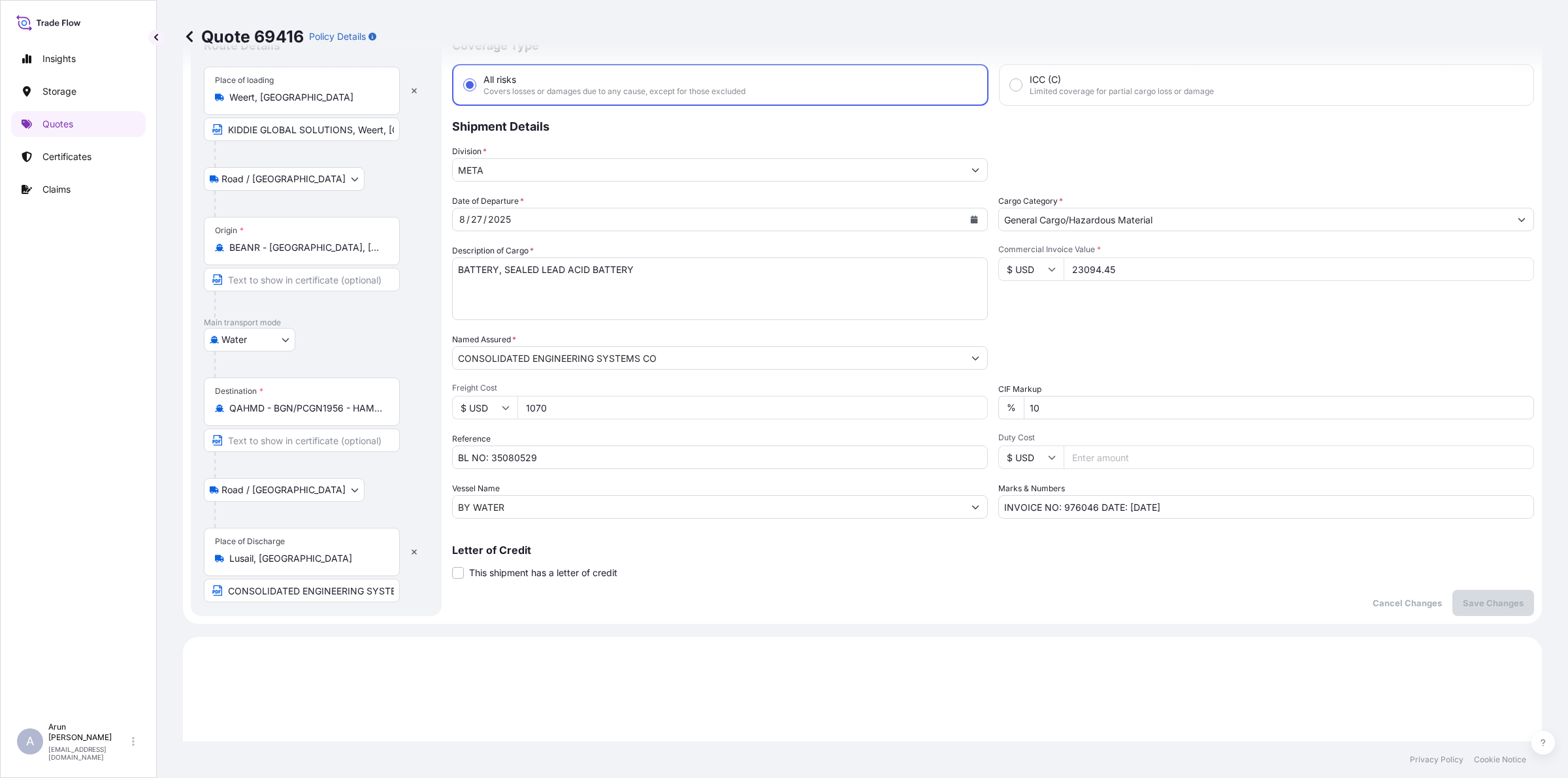
click at [1089, 502] on input "INVOICE NO: 976046 DATE: 30.07.2025" at bounding box center [1267, 507] width 536 height 23
type input "INVOICE NO: 976046/976047 DATE: 30.07.2025"
drag, startPoint x: 1130, startPoint y: 262, endPoint x: 1057, endPoint y: 269, distance: 73.3
click at [1064, 269] on input "23094.45" at bounding box center [1299, 269] width 470 height 23
type input "29681.99"
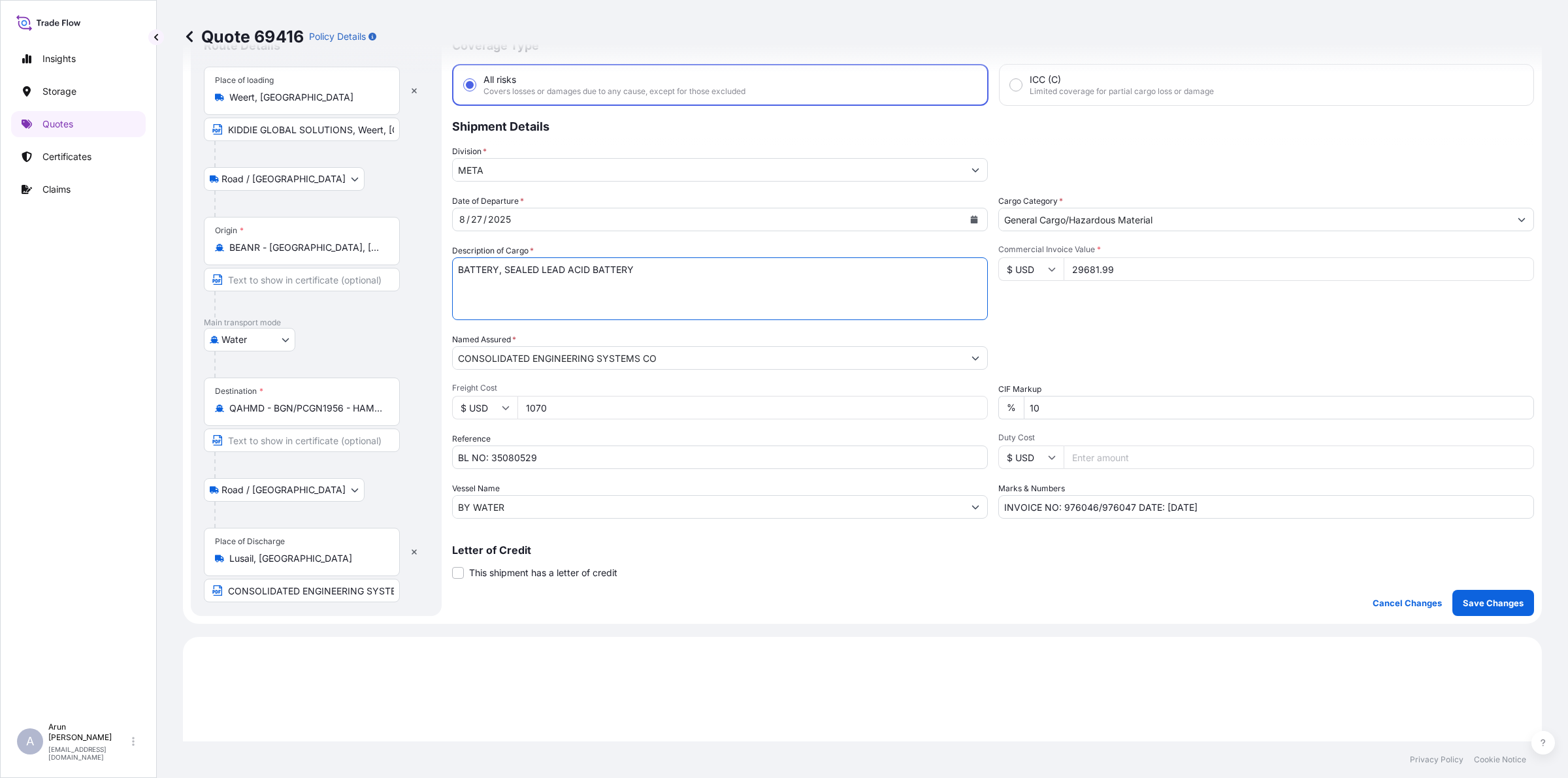
drag, startPoint x: 636, startPoint y: 266, endPoint x: 435, endPoint y: 291, distance: 202.5
click at [435, 291] on form "Route Details Place of loading Weert, Netherlands KIDDIE GLOBAL SOLUTIONS, Weer…" at bounding box center [862, 320] width 1359 height 606
click at [618, 301] on textarea "BATTERY, SEALED LEAD ACID BATTERY" at bounding box center [720, 288] width 536 height 63
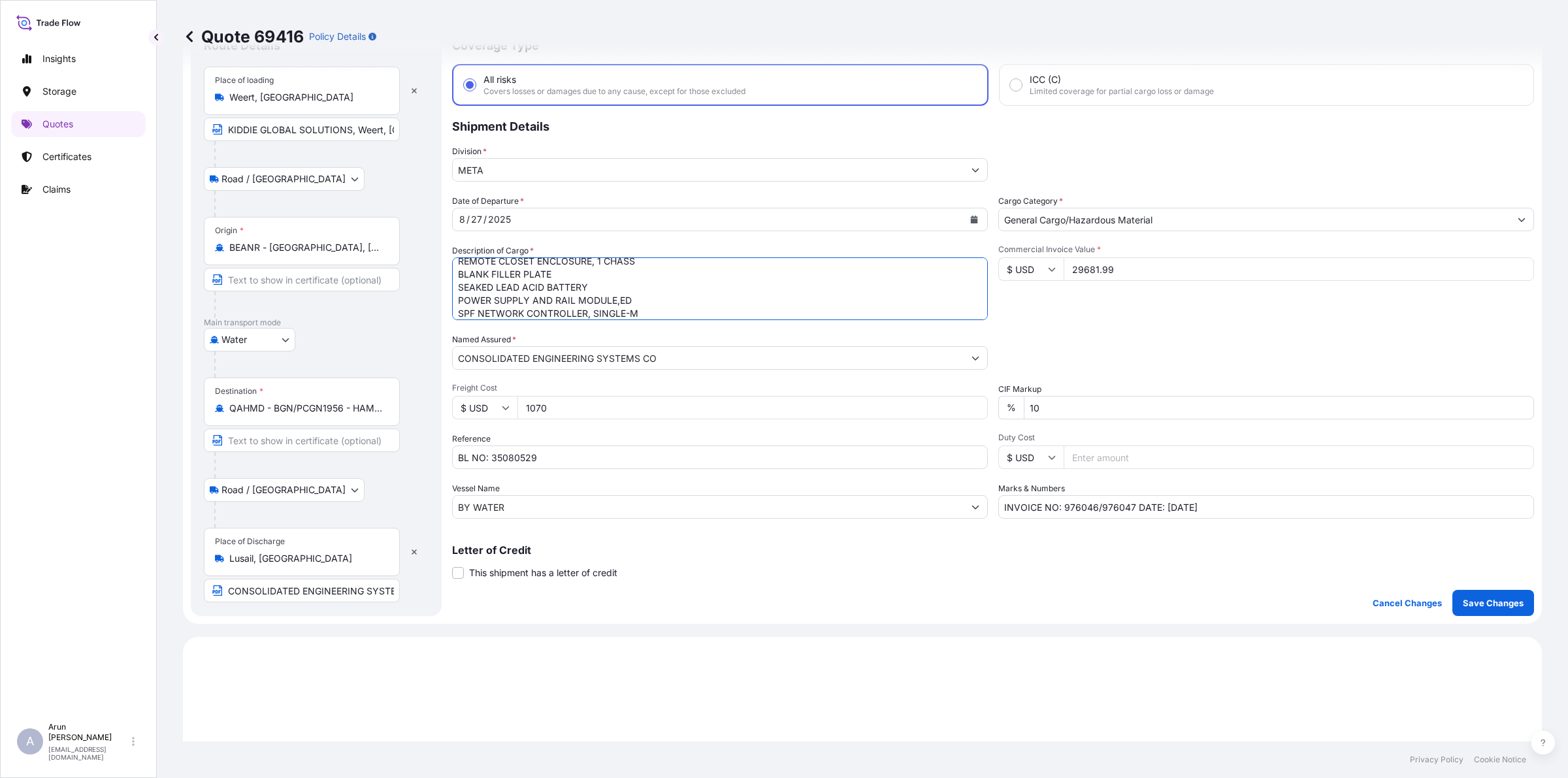
click at [618, 301] on textarea "BATTERY, SEALED LEAD ACID BATTERY" at bounding box center [720, 288] width 536 height 63
click at [666, 304] on textarea "BATTERY, SEALED LEAD ACID BATTERY" at bounding box center [720, 288] width 536 height 63
click at [655, 304] on textarea "BATTERY, SEALED LEAD ACID BATTERY" at bounding box center [720, 288] width 536 height 63
click at [620, 312] on textarea "BATTERY, SEALED LEAD ACID BATTERY" at bounding box center [720, 288] width 536 height 63
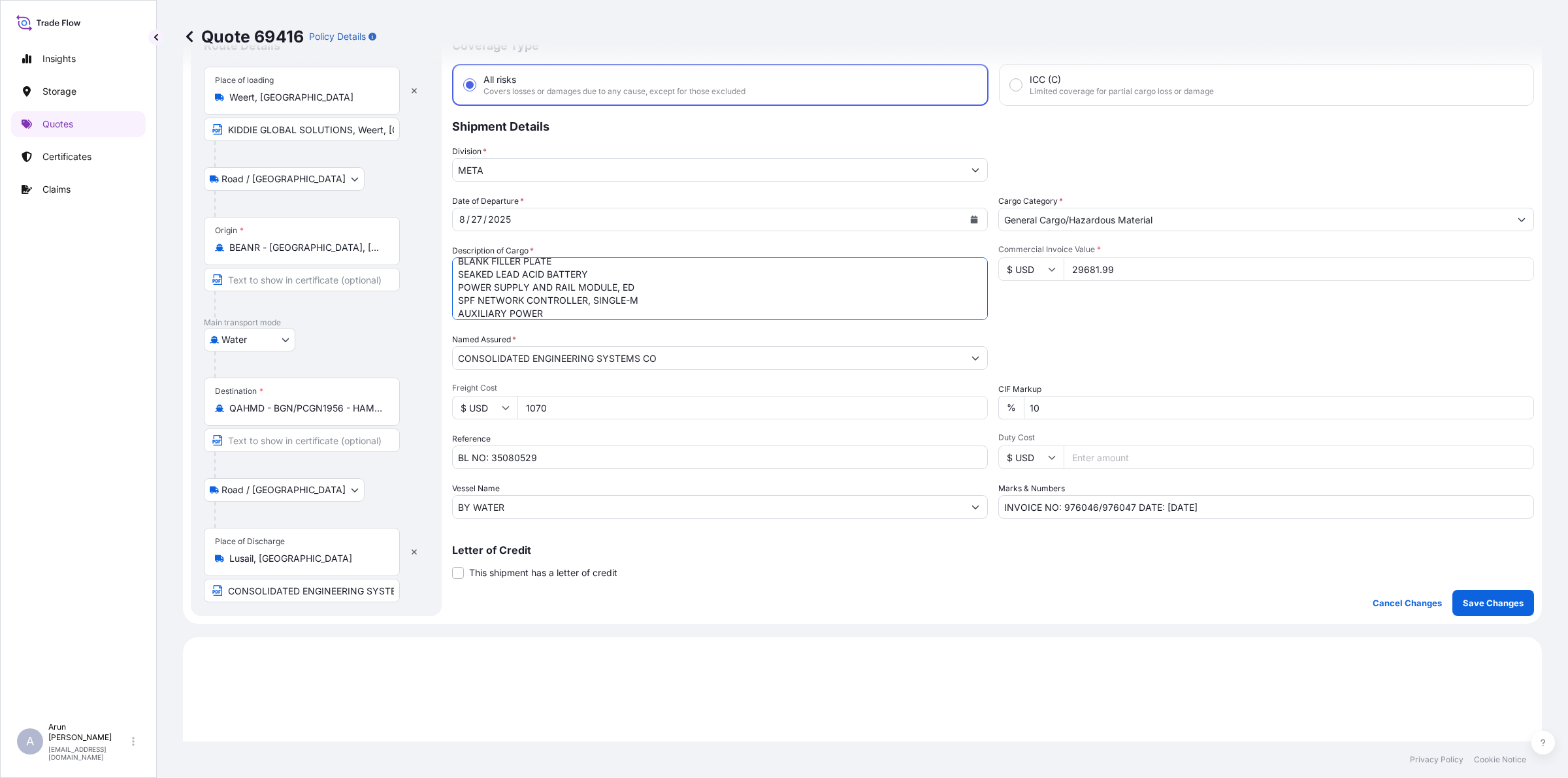
click at [562, 318] on textarea "BATTERY, SEALED LEAD ACID BATTERY" at bounding box center [720, 288] width 536 height 63
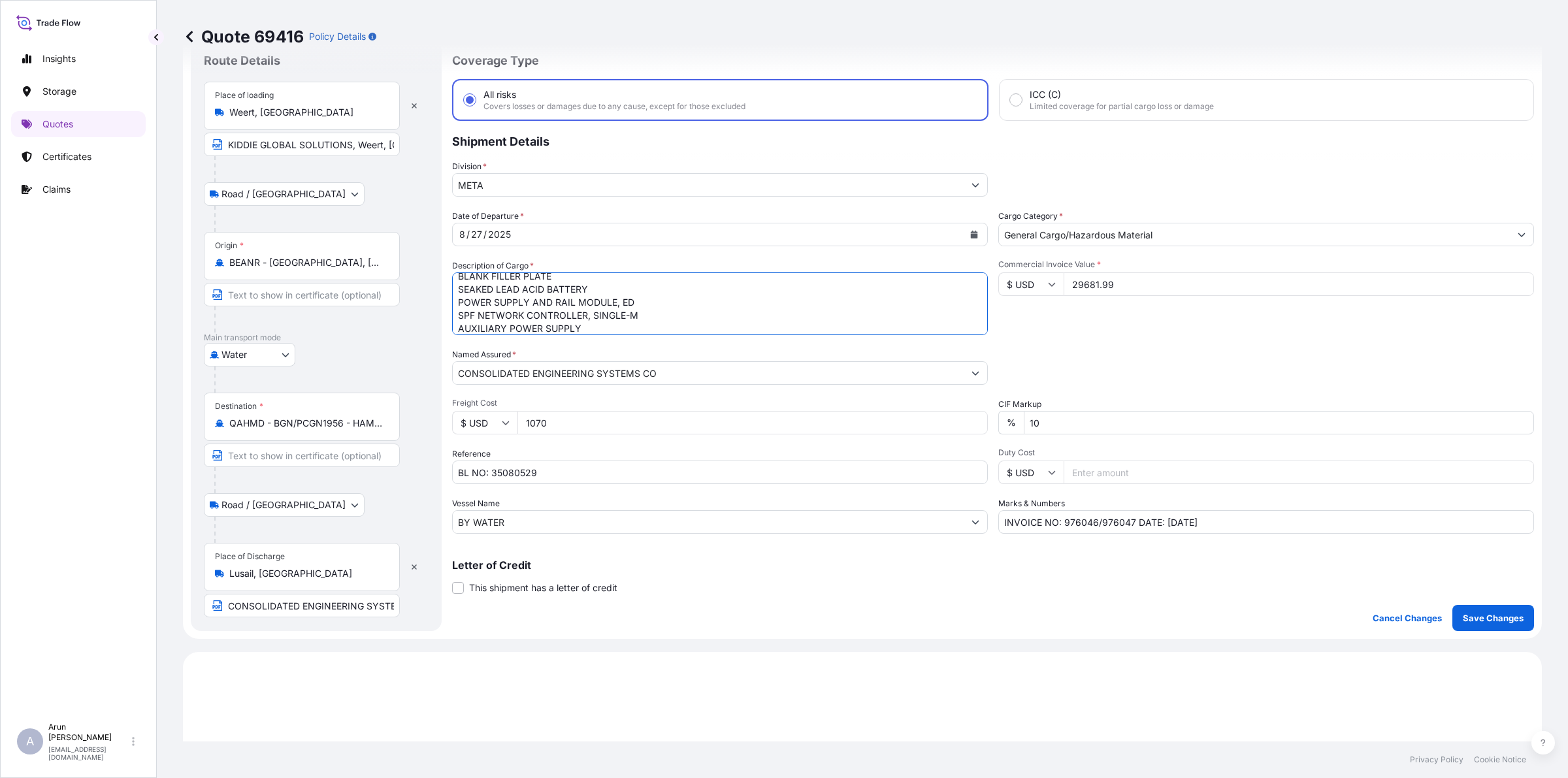
scroll to position [0, 0]
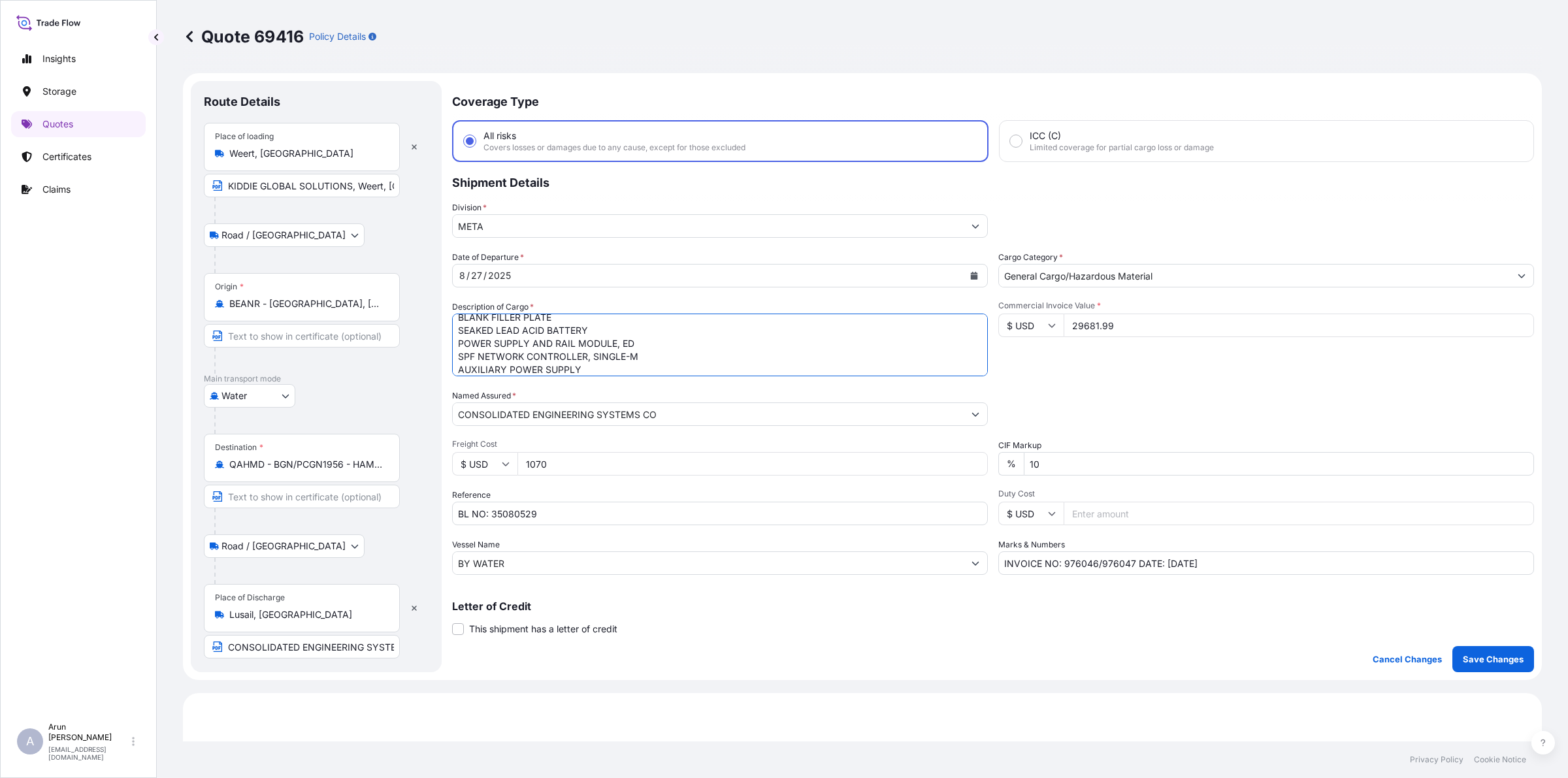
type textarea "REMOTE CLOSET ENCLOSURE, 1 CHASS BLANK FILLER PLATE SEAKED LEAD ACID BATTERY PO…"
drag, startPoint x: 711, startPoint y: 727, endPoint x: 629, endPoint y: 775, distance: 95.0
click at [1477, 650] on button "Save Changes" at bounding box center [1493, 659] width 82 height 26
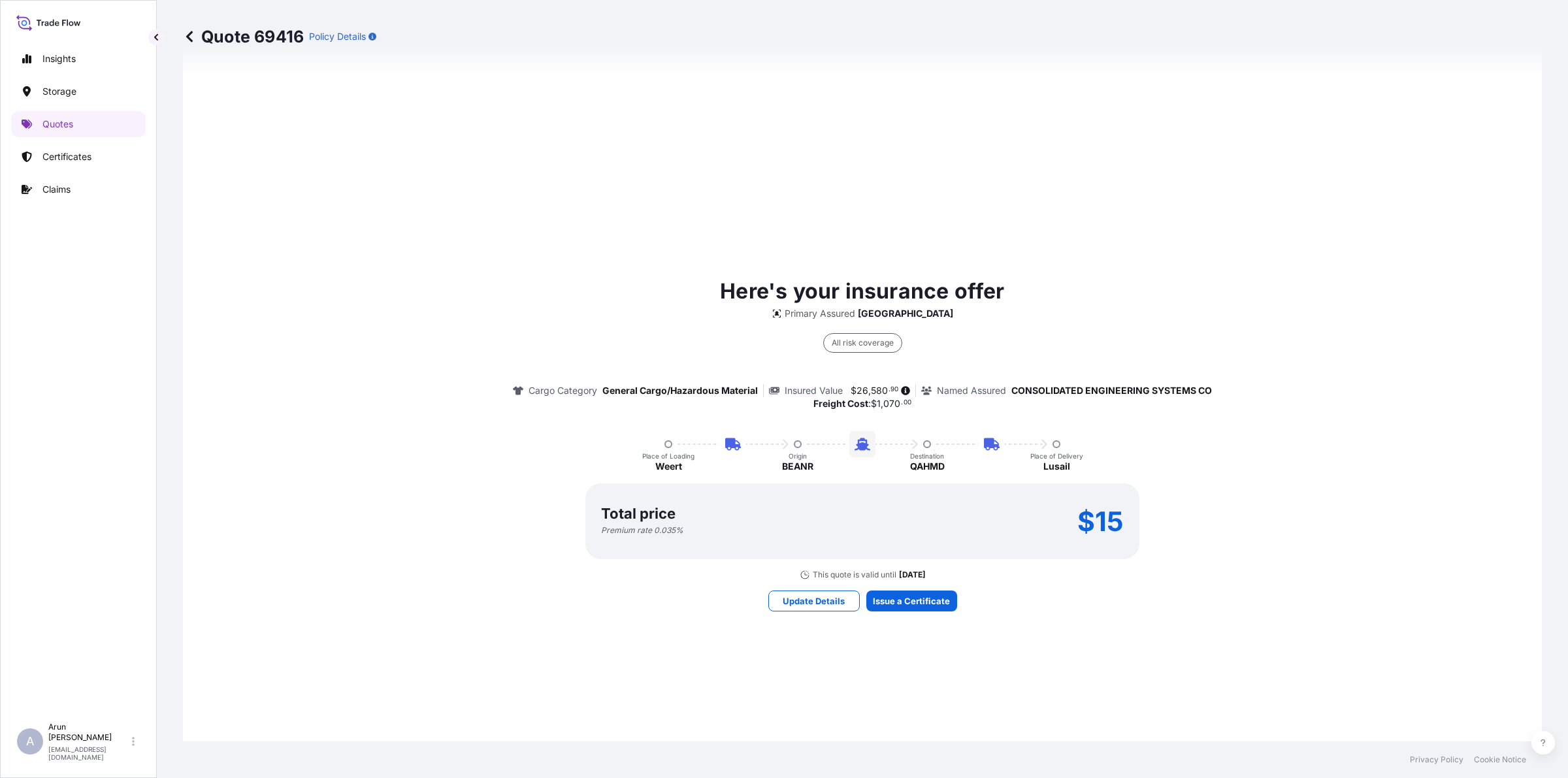
select select "Road / Inland"
select select "Water"
select select "Road / Inland"
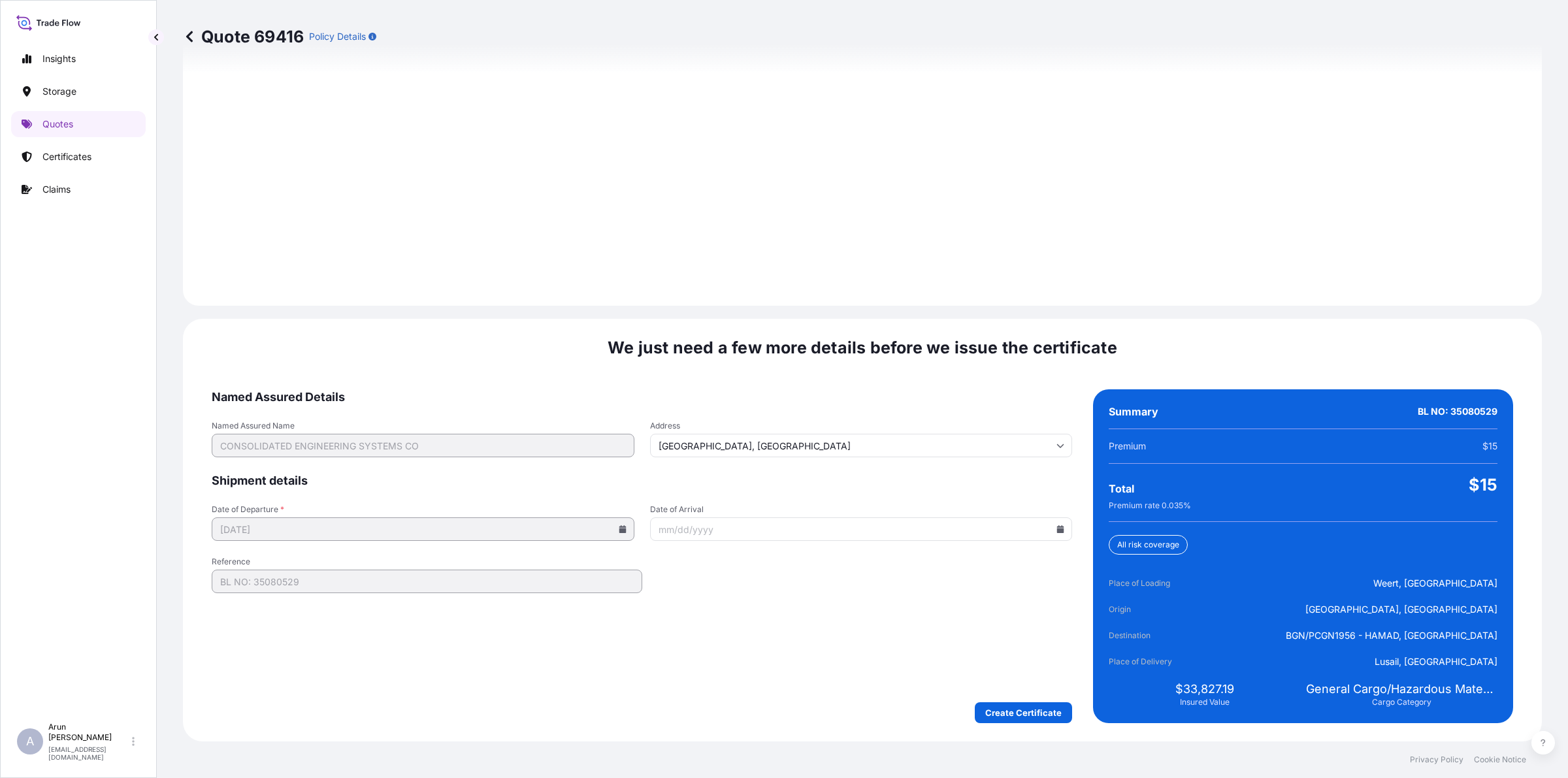
scroll to position [1804, 0]
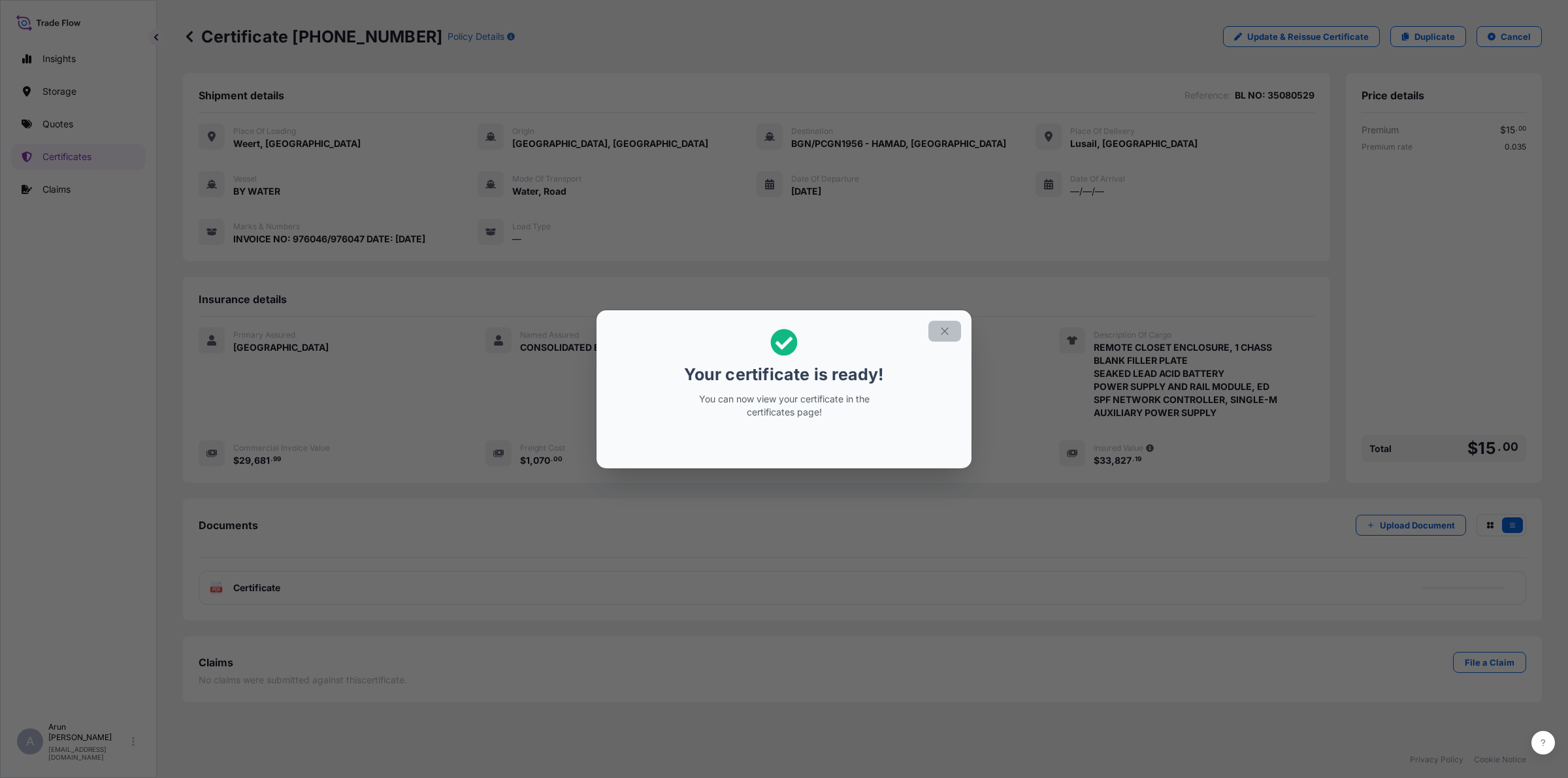
click at [949, 327] on icon "button" at bounding box center [945, 331] width 12 height 12
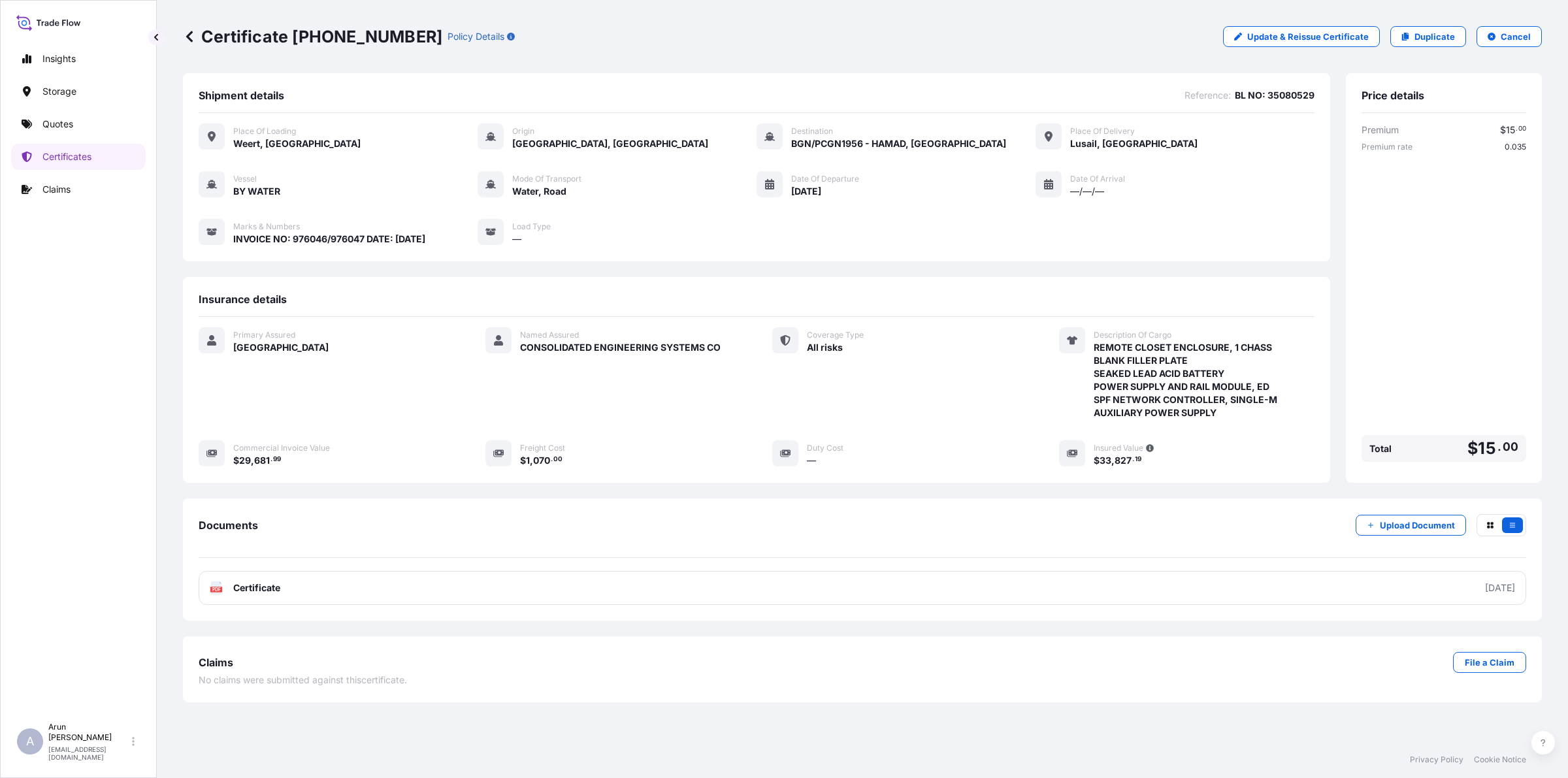
click at [288, 588] on link "PDF Certificate 2025-09-11" at bounding box center [862, 588] width 1328 height 34
